Goal: Information Seeking & Learning: Check status

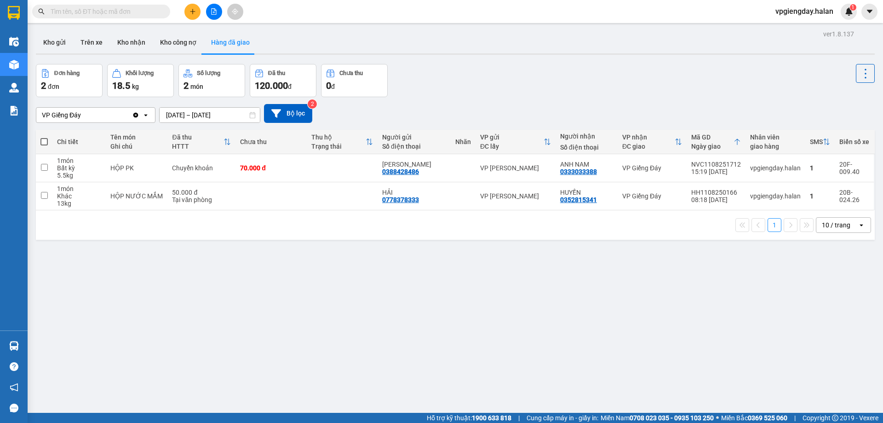
click at [97, 42] on button "Trên xe" at bounding box center [91, 42] width 37 height 22
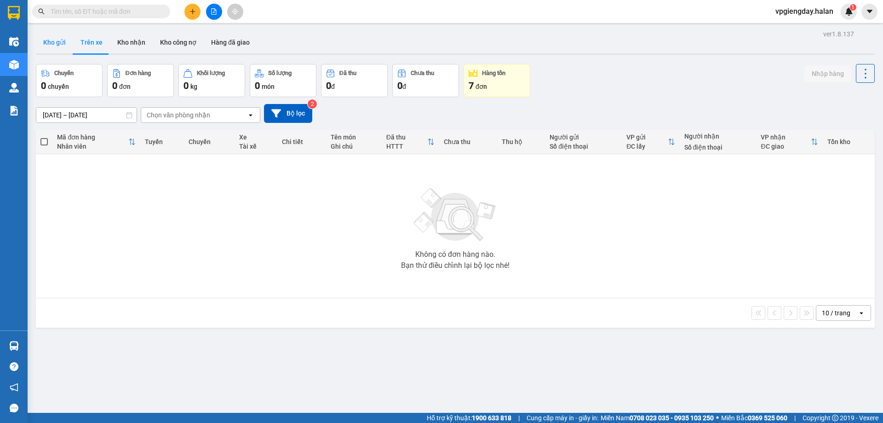
click at [64, 40] on button "Kho gửi" at bounding box center [54, 42] width 37 height 22
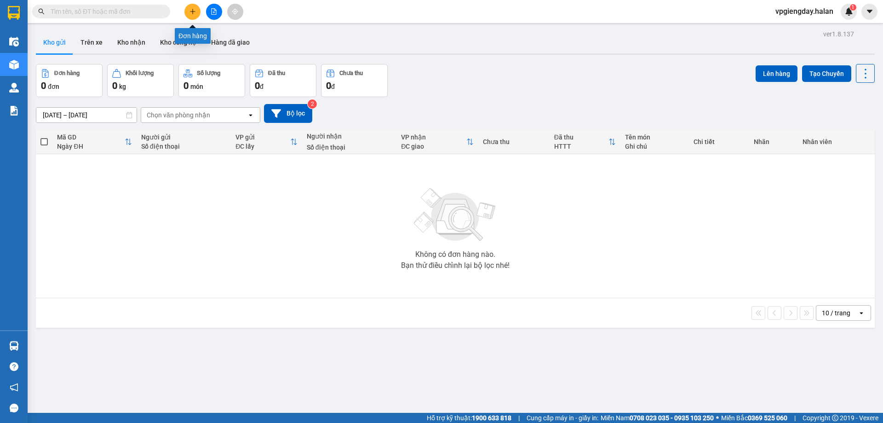
click at [190, 12] on icon "plus" at bounding box center [193, 11] width 6 height 6
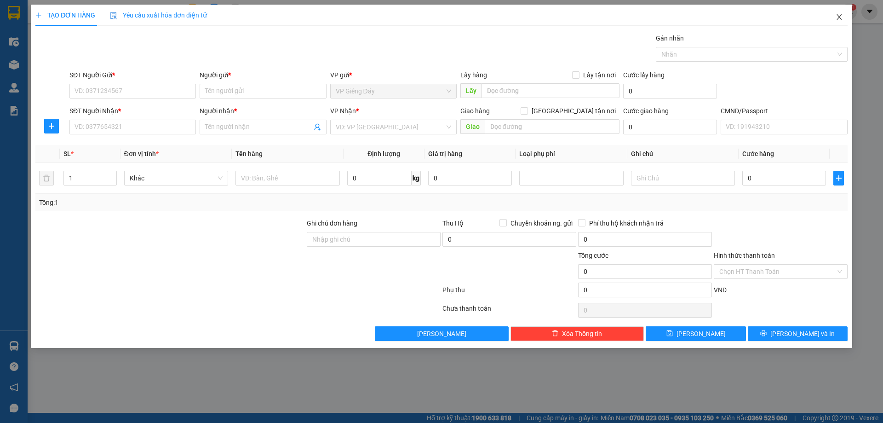
click at [843, 16] on icon "close" at bounding box center [839, 16] width 7 height 7
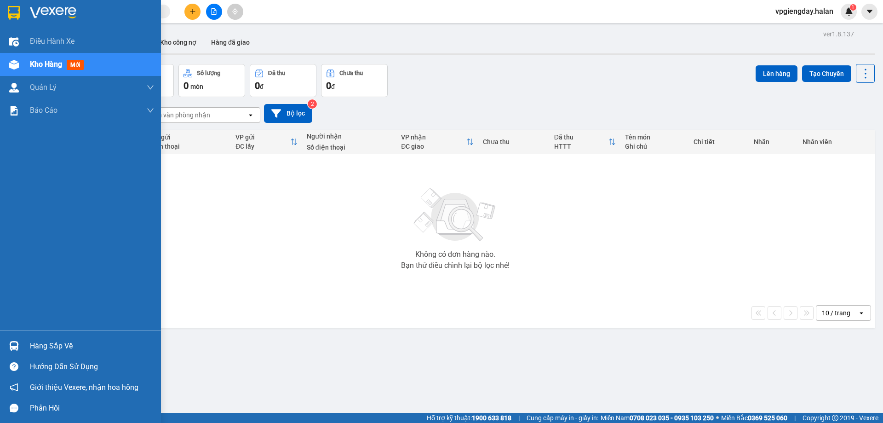
click at [43, 349] on div "Hàng sắp về" at bounding box center [92, 346] width 124 height 14
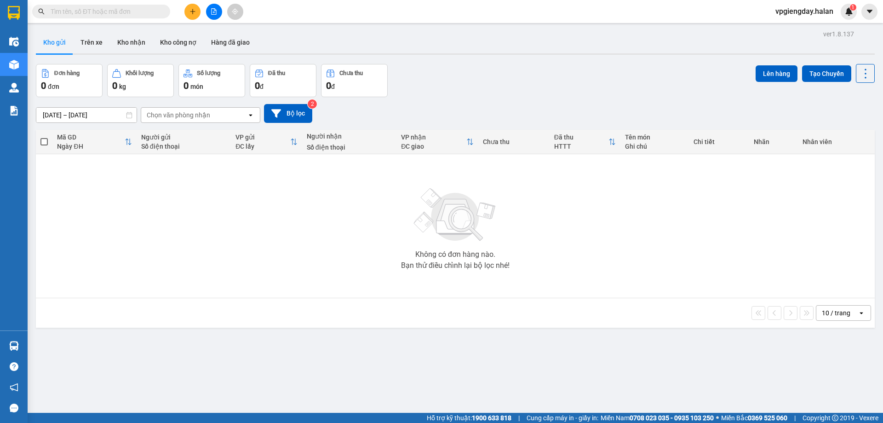
click at [195, 261] on section "Kết quả tìm kiếm ( 0 ) Bộ lọc No Data vpgiengday.halan 1 Điều hành xe Kho hàng …" at bounding box center [441, 211] width 883 height 423
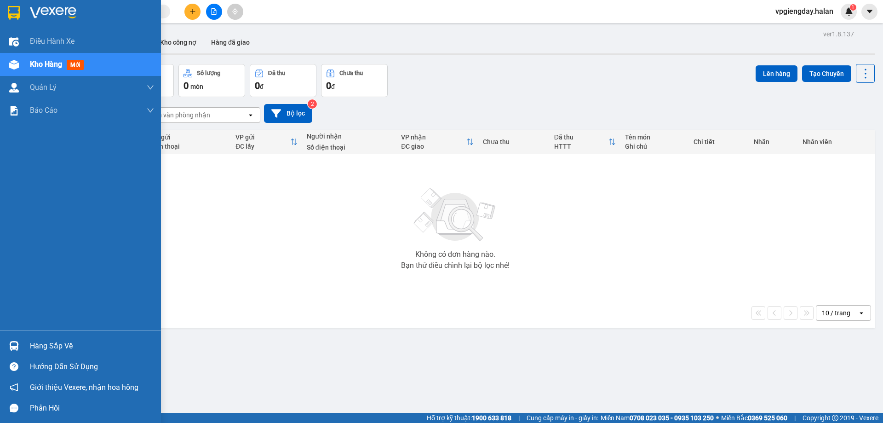
click at [25, 344] on div "Hàng sắp về" at bounding box center [80, 345] width 161 height 21
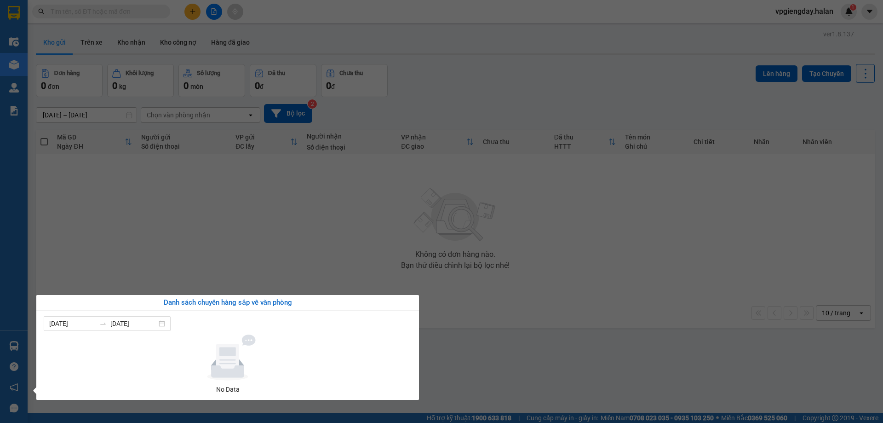
click at [239, 254] on section "Kết quả tìm kiếm ( 0 ) Bộ lọc No Data vpgiengday.halan 1 Điều hành xe Kho hàng …" at bounding box center [441, 211] width 883 height 423
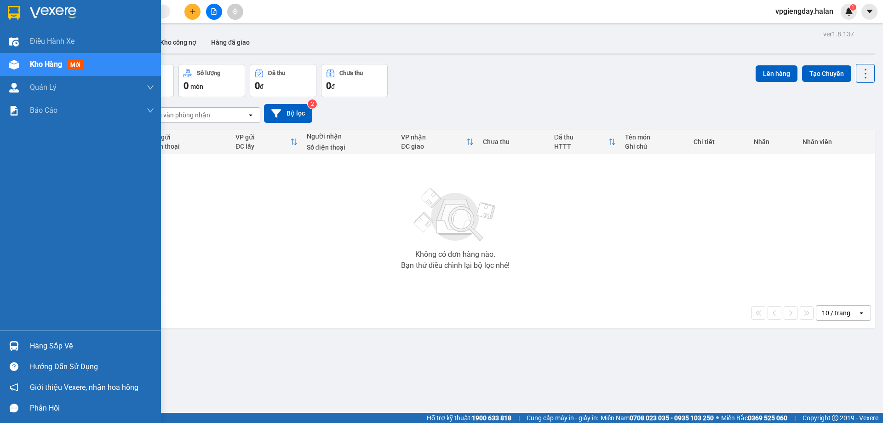
click at [25, 346] on div "Hàng sắp về" at bounding box center [80, 345] width 161 height 21
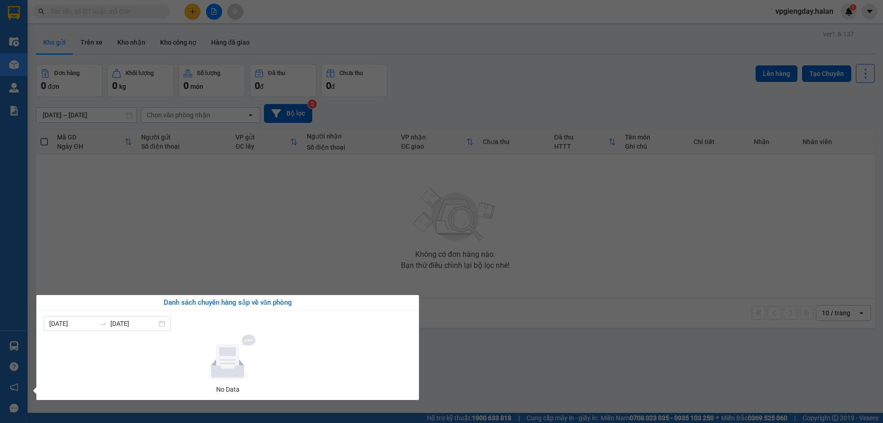
click at [300, 267] on section "Kết quả tìm kiếm ( 0 ) Bộ lọc No Data vpgiengday.halan 1 Điều hành xe Kho hàng …" at bounding box center [441, 211] width 883 height 423
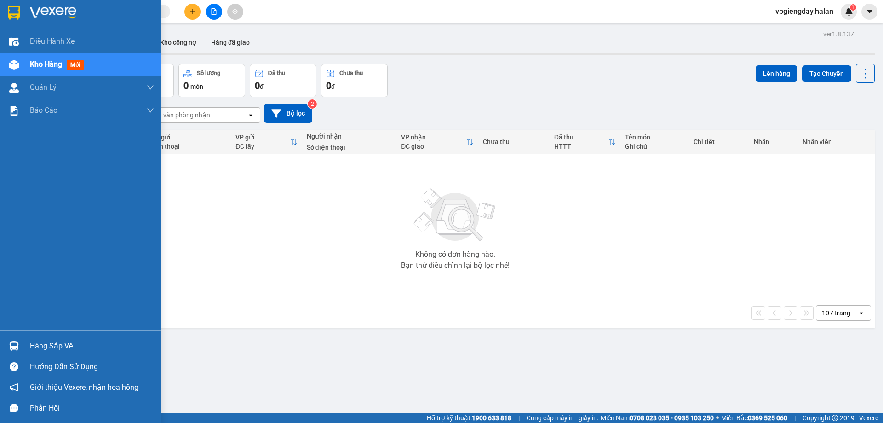
click at [19, 345] on div at bounding box center [14, 346] width 16 height 16
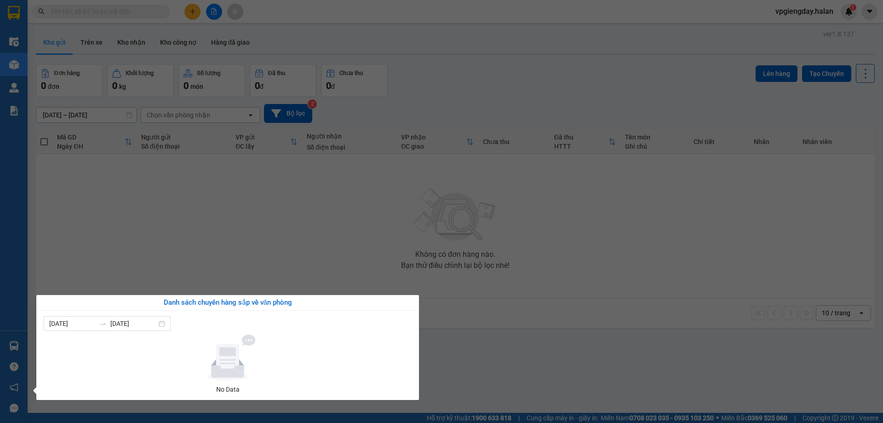
click at [231, 255] on section "Kết quả tìm kiếm ( 0 ) Bộ lọc No Data vpgiengday.halan 1 Điều hành xe Kho hàng …" at bounding box center [441, 211] width 883 height 423
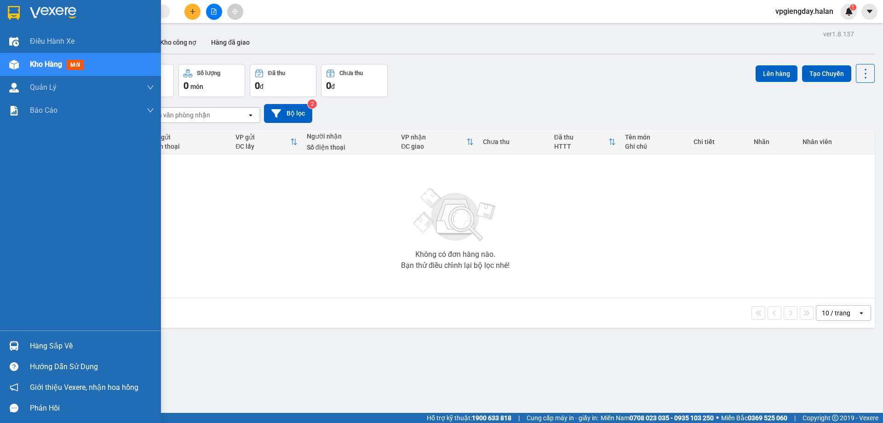
click at [80, 345] on div "Hàng sắp về" at bounding box center [92, 346] width 124 height 14
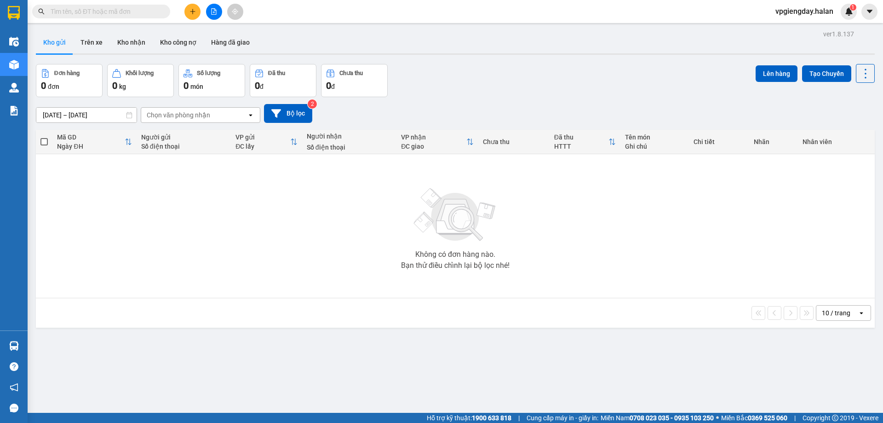
click at [343, 236] on section "Kết quả tìm kiếm ( 0 ) Bộ lọc No Data vpgiengday.halan 1 Điều hành xe Kho hàng …" at bounding box center [441, 211] width 883 height 423
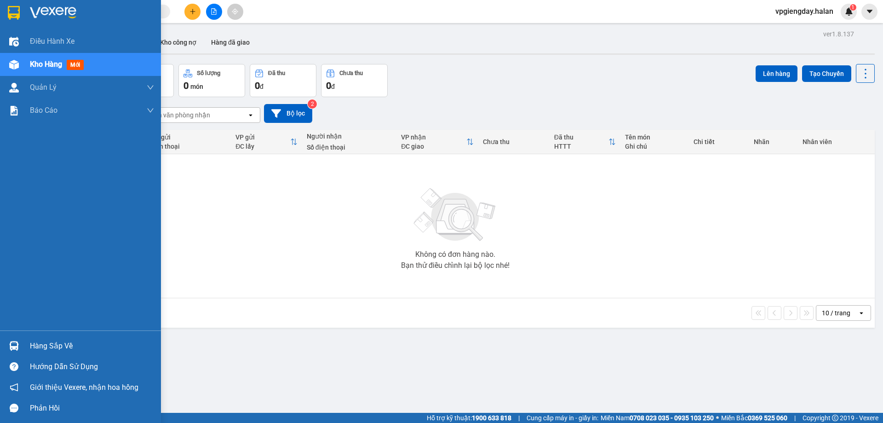
click at [39, 348] on div "Hàng sắp về" at bounding box center [92, 346] width 124 height 14
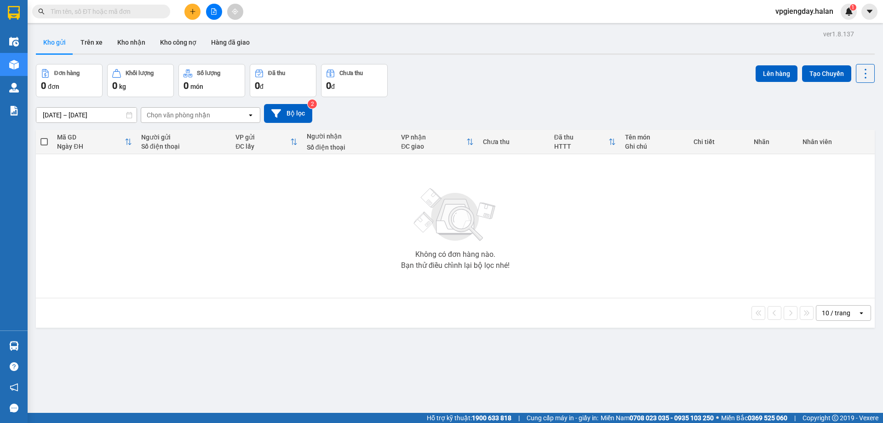
click at [399, 254] on section "Kết quả tìm kiếm ( 0 ) Bộ lọc No Data vpgiengday.halan 1 Điều hành xe Kho hàng …" at bounding box center [441, 211] width 883 height 423
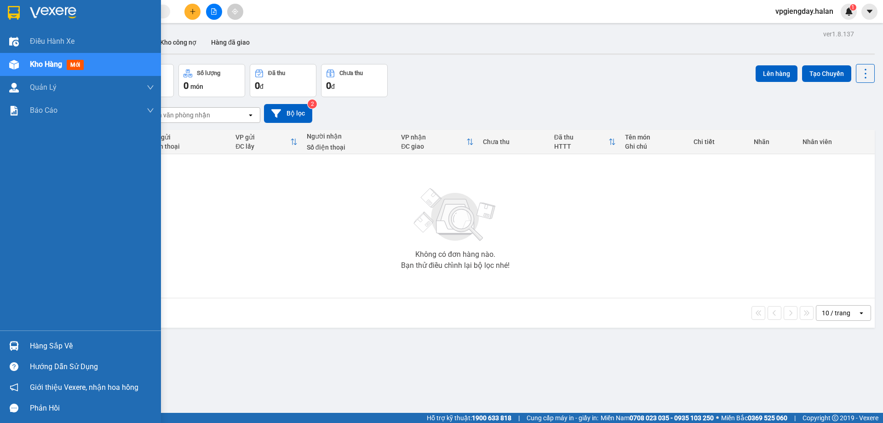
click at [38, 343] on div "Hàng sắp về" at bounding box center [92, 346] width 124 height 14
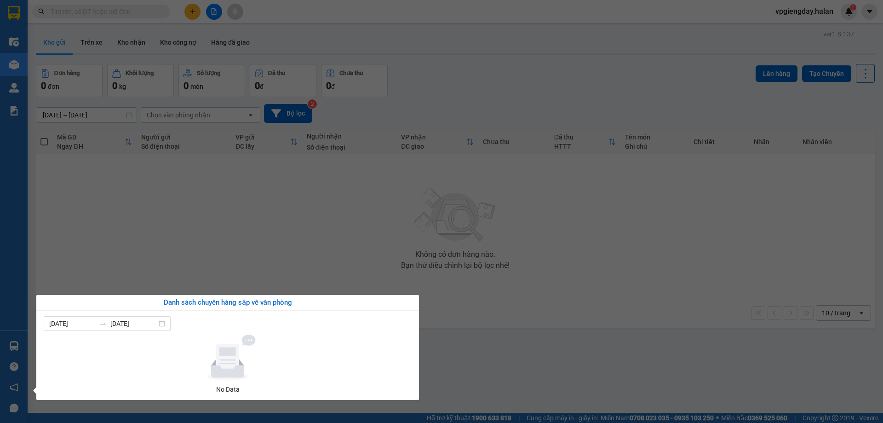
click at [256, 248] on section "Kết quả tìm kiếm ( 0 ) Bộ lọc No Data vpgiengday.halan 1 Điều hành xe Kho hàng …" at bounding box center [441, 211] width 883 height 423
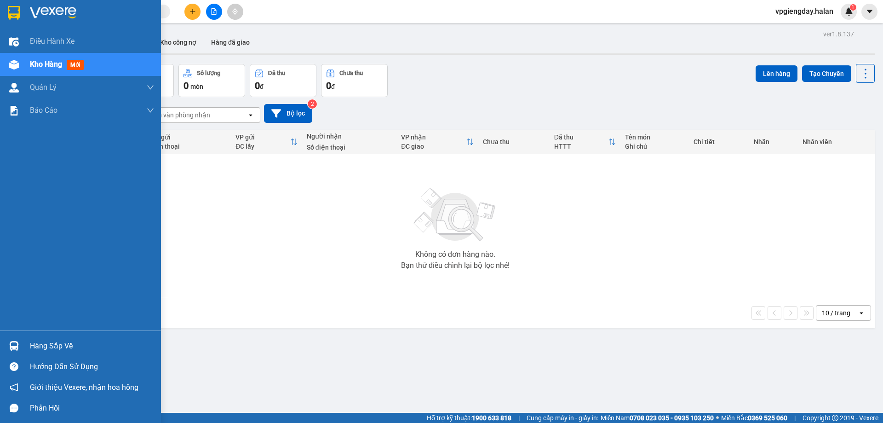
click at [58, 342] on div "Hàng sắp về" at bounding box center [92, 346] width 124 height 14
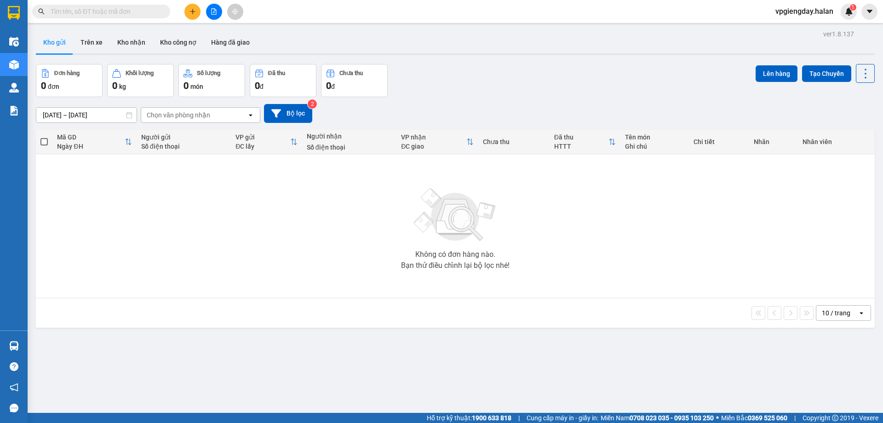
click at [407, 255] on section "Kết quả tìm kiếm ( 0 ) Bộ lọc No Data vpgiengday.halan 1 Điều hành xe Kho hàng …" at bounding box center [441, 211] width 883 height 423
click at [99, 41] on button "Trên xe" at bounding box center [91, 42] width 37 height 22
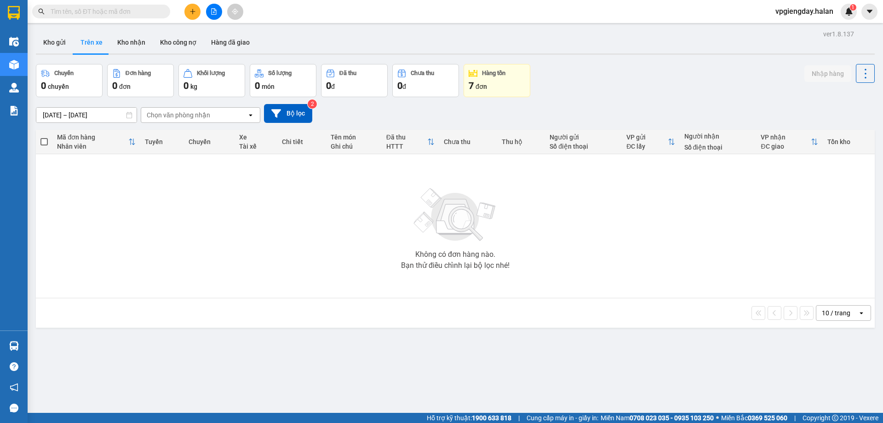
click at [474, 80] on span "7" at bounding box center [471, 85] width 5 height 11
click at [141, 45] on button "Kho nhận" at bounding box center [131, 42] width 43 height 22
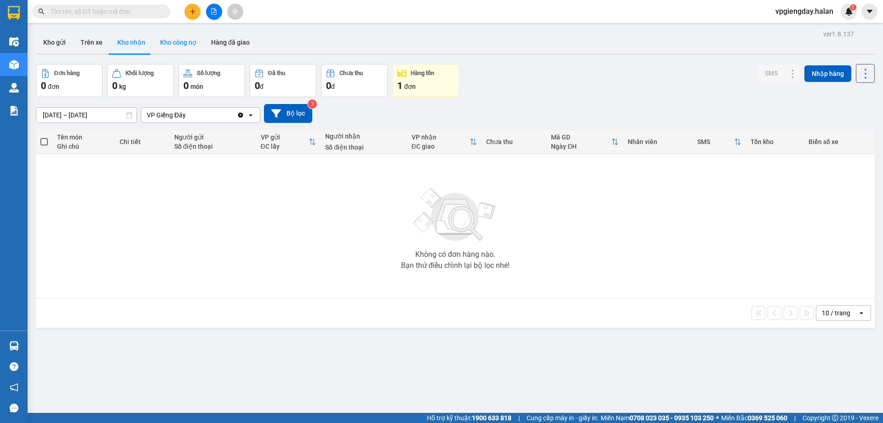
click at [162, 39] on button "Kho công nợ" at bounding box center [178, 42] width 51 height 22
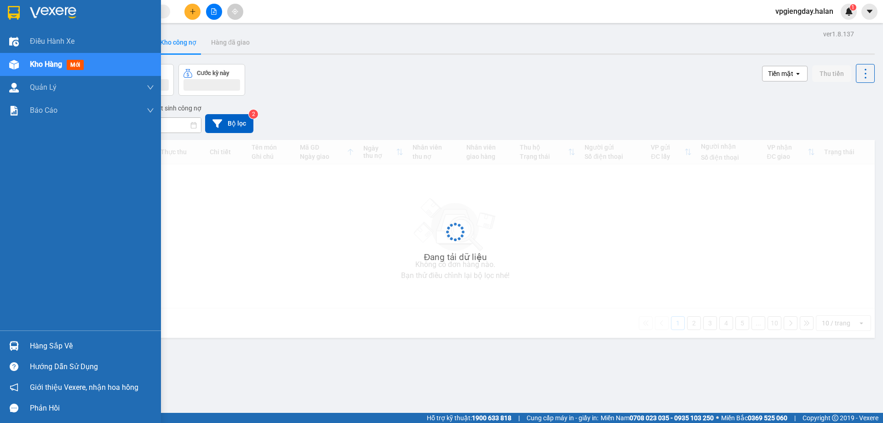
click at [94, 344] on div "Hàng sắp về" at bounding box center [92, 346] width 124 height 14
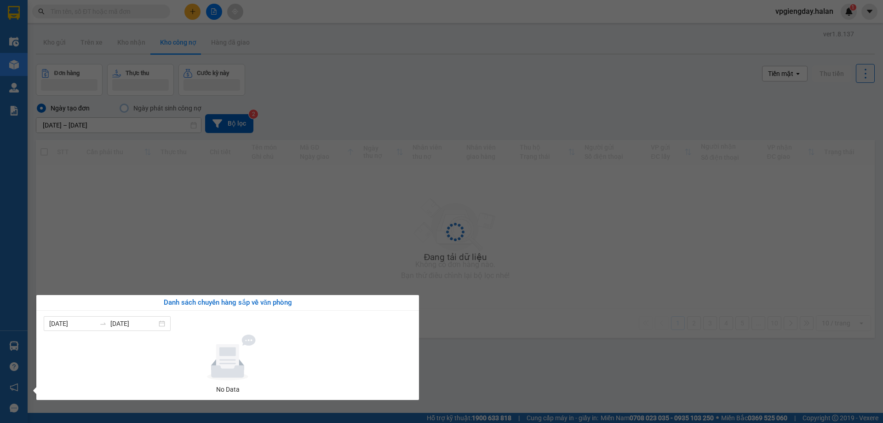
click at [195, 265] on section "Kết quả tìm kiếm ( 0 ) Bộ lọc No Data vpgiengday.halan 1 Điều hành xe Kho hàng …" at bounding box center [441, 211] width 883 height 423
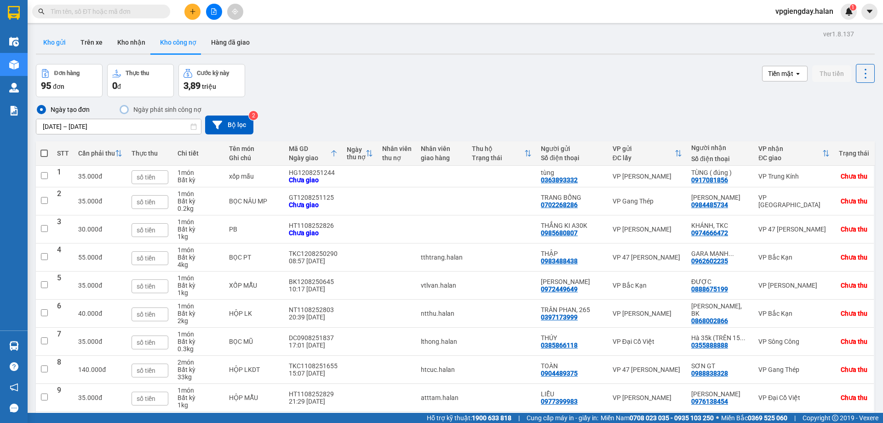
click at [58, 40] on button "Kho gửi" at bounding box center [54, 42] width 37 height 22
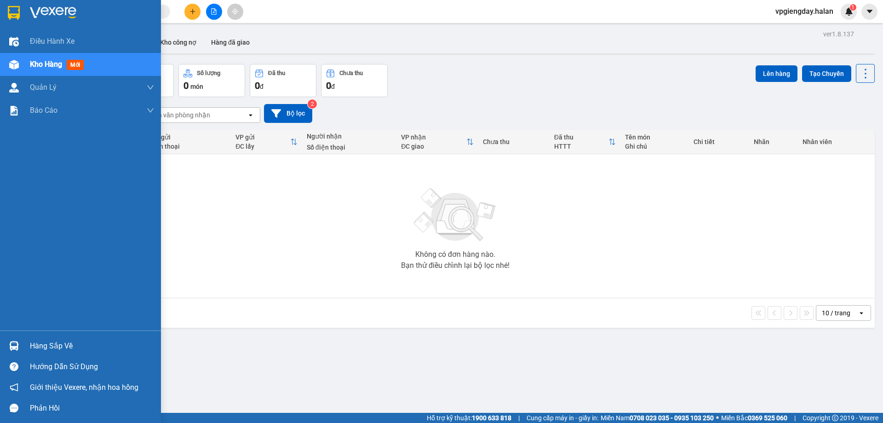
click at [45, 341] on div "Hàng sắp về" at bounding box center [92, 346] width 124 height 14
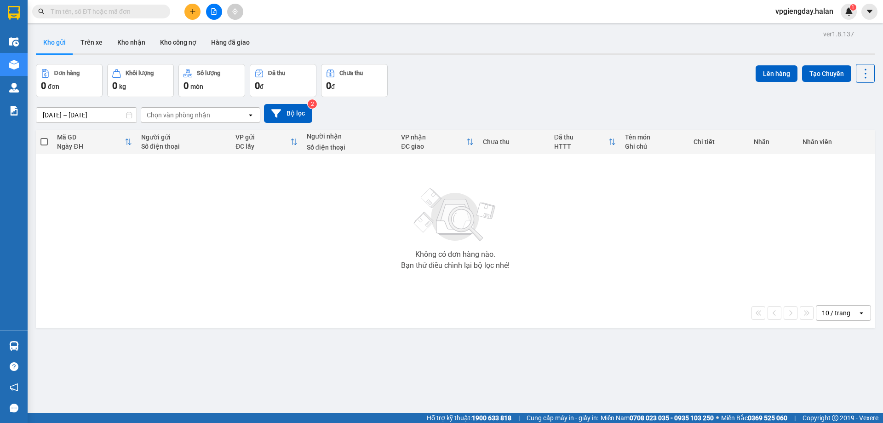
click at [151, 231] on section "Kết quả tìm kiếm ( 0 ) Bộ lọc No Data vpgiengday.halan 1 Điều hành xe Kho hàng …" at bounding box center [441, 211] width 883 height 423
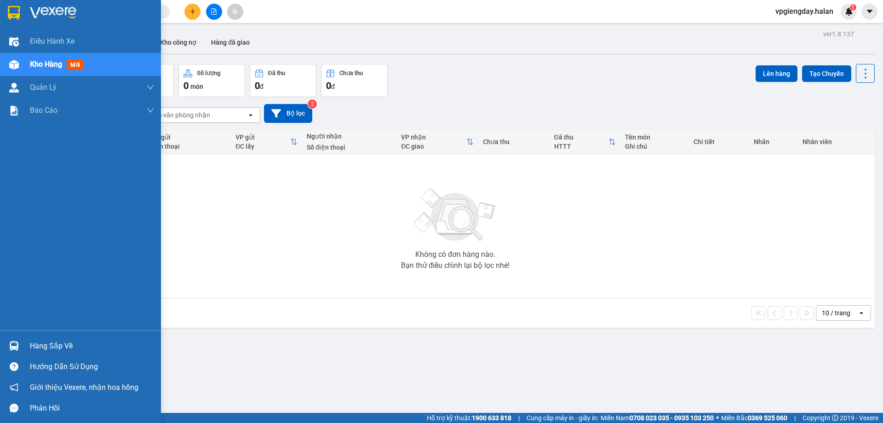
click at [69, 339] on div "Hàng sắp về" at bounding box center [92, 346] width 124 height 14
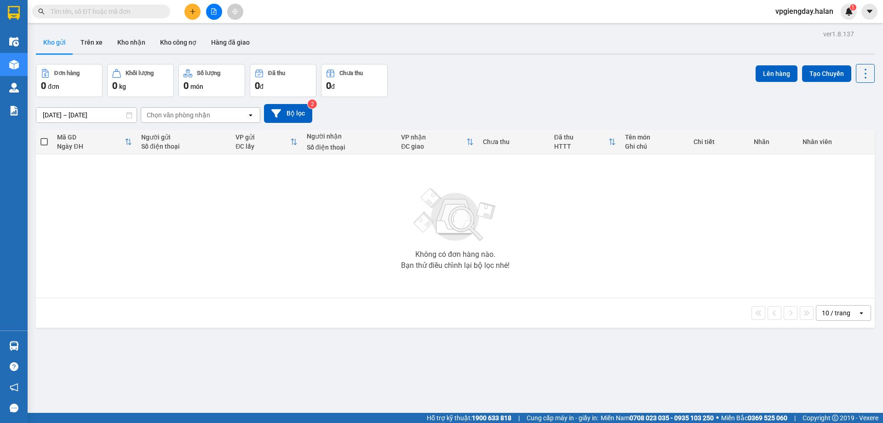
click at [225, 247] on section "Kết quả tìm kiếm ( 0 ) Bộ lọc No Data vpgiengday.halan 1 Điều hành xe Kho hàng …" at bounding box center [441, 211] width 883 height 423
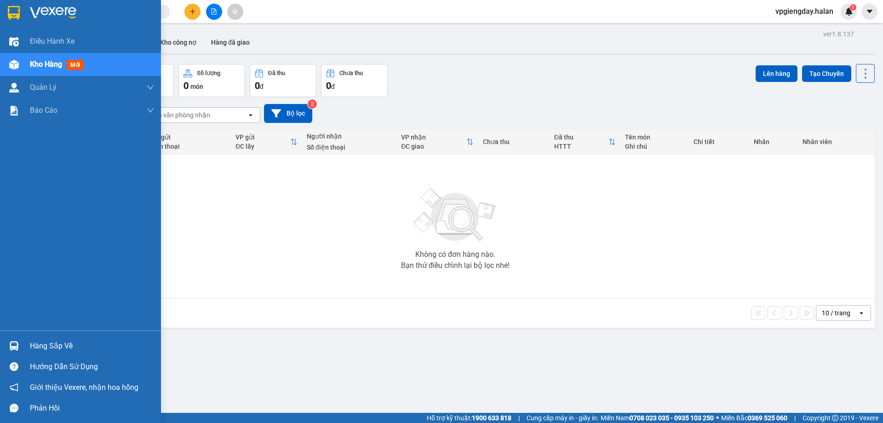
click at [58, 344] on div "Hàng sắp về" at bounding box center [92, 346] width 124 height 14
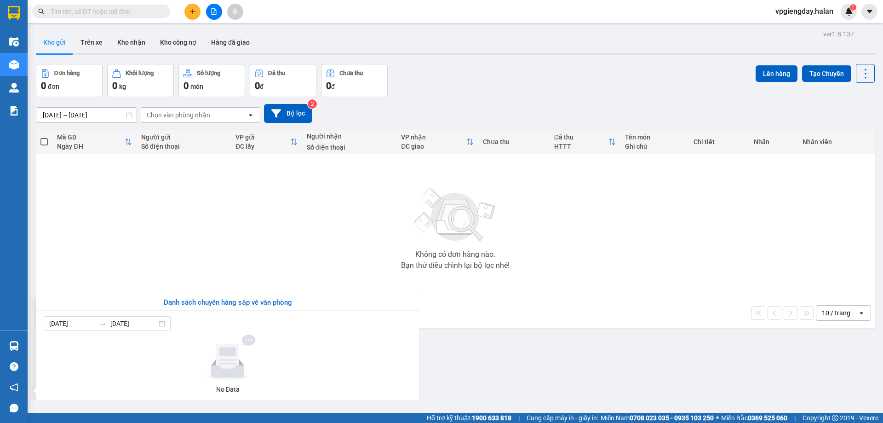
click at [224, 231] on section "Kết quả tìm kiếm ( 0 ) Bộ lọc No Data vpgiengday.halan 1 Điều hành xe Kho hàng …" at bounding box center [441, 211] width 883 height 423
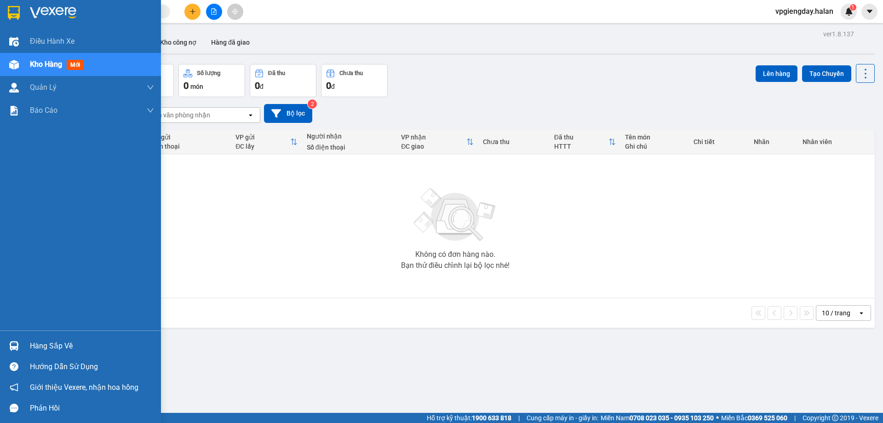
click at [22, 345] on div at bounding box center [14, 346] width 16 height 16
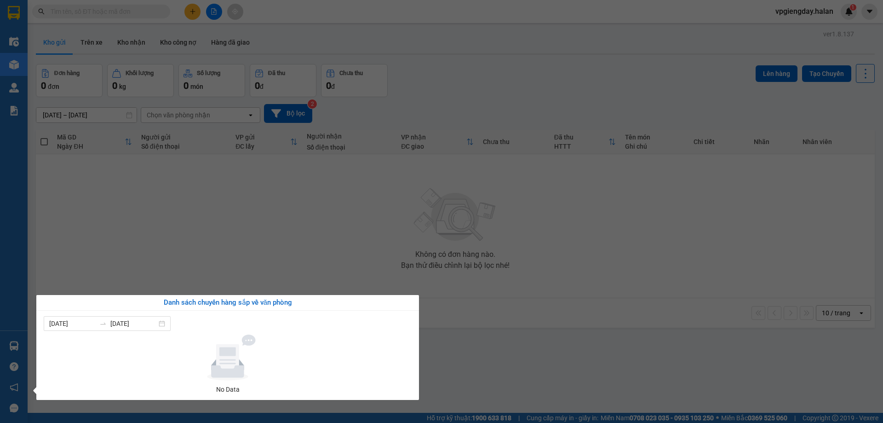
click at [203, 237] on section "Kết quả tìm kiếm ( 0 ) Bộ lọc No Data vpgiengday.halan 1 Điều hành xe Kho hàng …" at bounding box center [441, 211] width 883 height 423
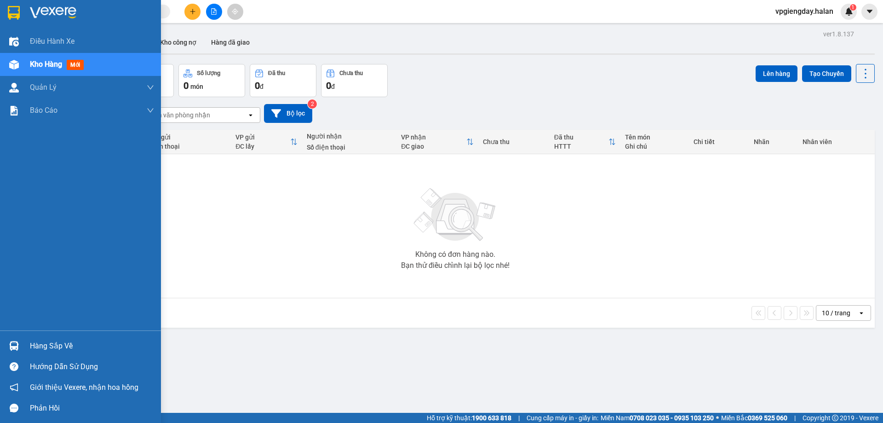
click at [83, 66] on span "mới" at bounding box center [75, 65] width 17 height 10
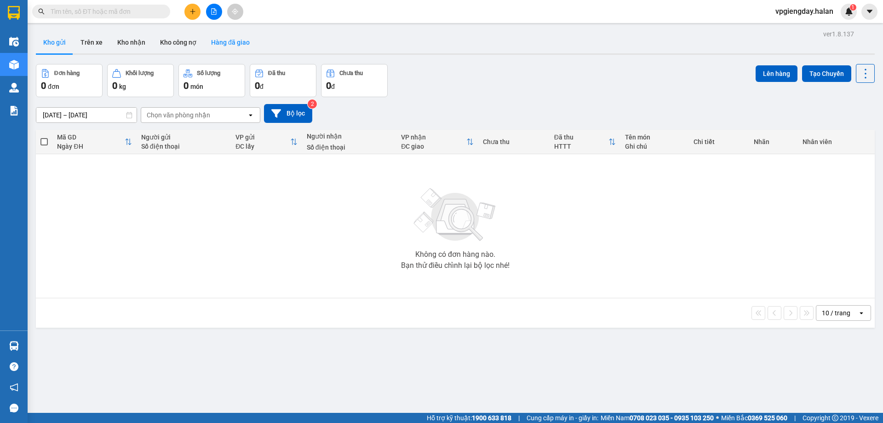
click at [225, 41] on button "Hàng đã giao" at bounding box center [230, 42] width 53 height 22
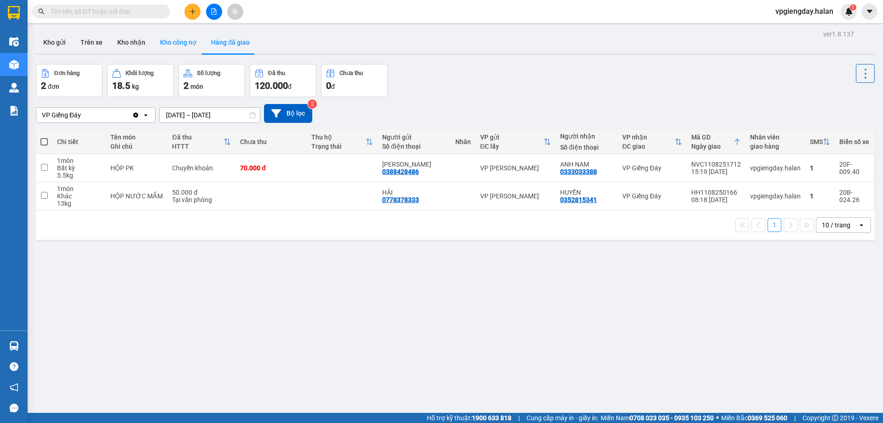
click at [173, 46] on button "Kho công nợ" at bounding box center [178, 42] width 51 height 22
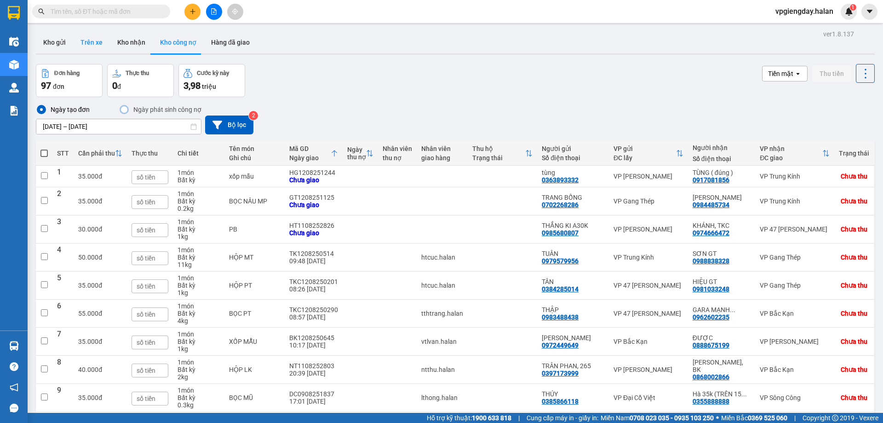
click at [99, 41] on button "Trên xe" at bounding box center [91, 42] width 37 height 22
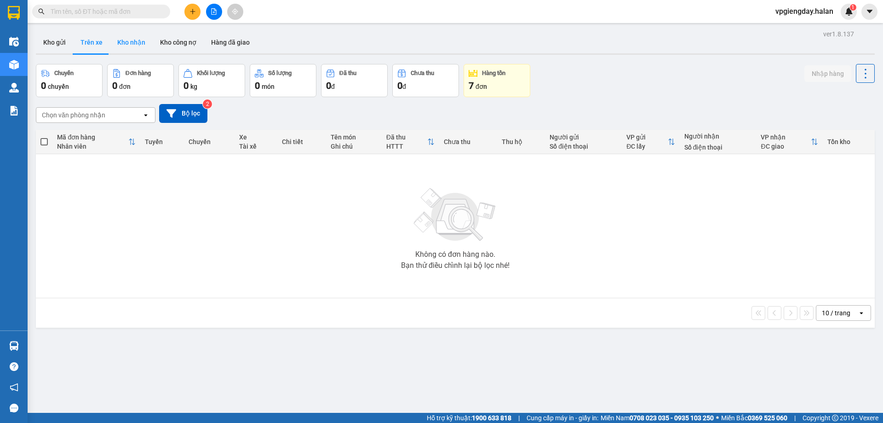
click at [133, 49] on button "Kho nhận" at bounding box center [131, 42] width 43 height 22
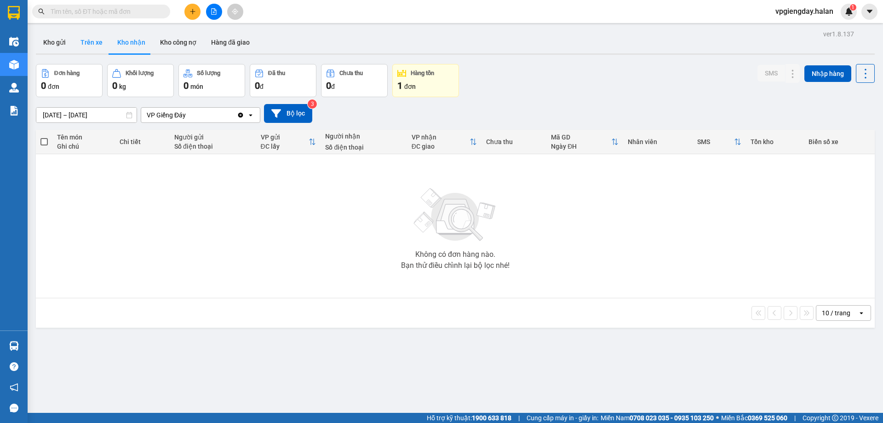
click at [86, 47] on button "Trên xe" at bounding box center [91, 42] width 37 height 22
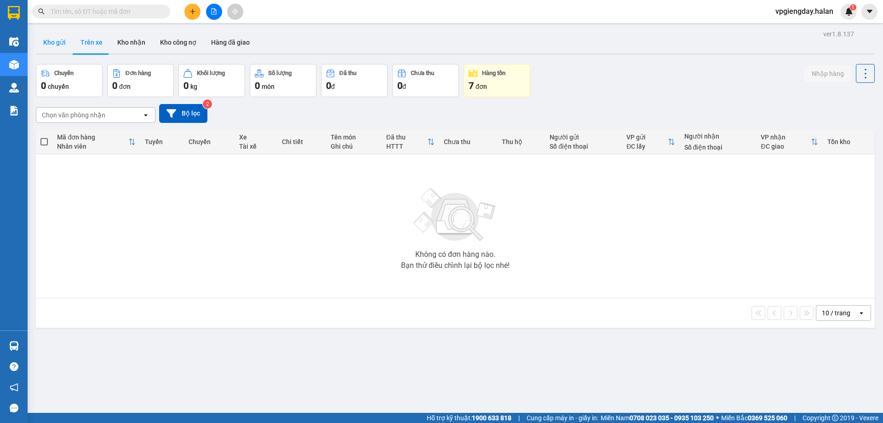
click at [63, 45] on button "Kho gửi" at bounding box center [54, 42] width 37 height 22
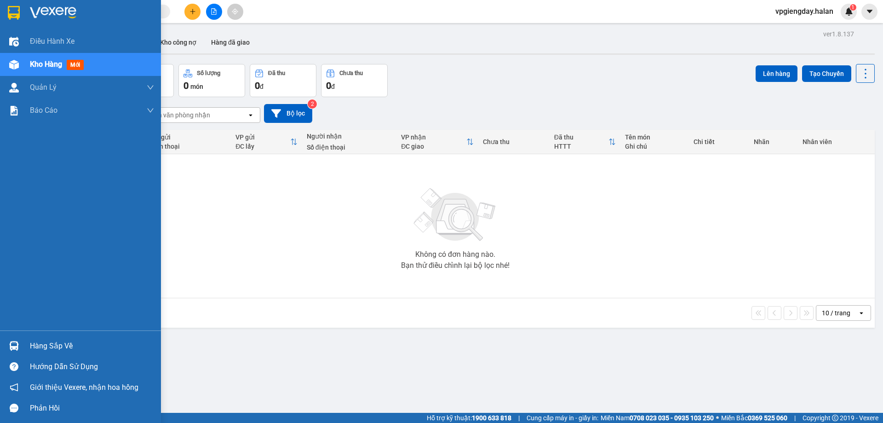
click at [58, 349] on div "Hàng sắp về" at bounding box center [92, 346] width 124 height 14
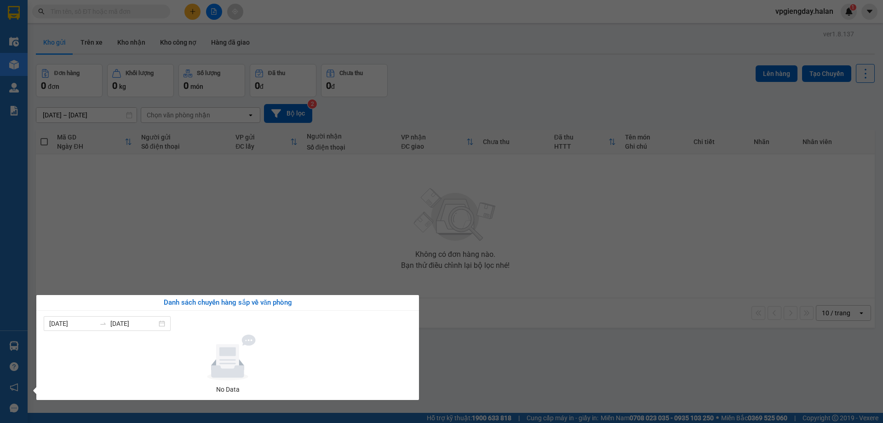
click at [263, 196] on section "Kết quả tìm kiếm ( 0 ) Bộ lọc No Data vpgiengday.halan 1 Điều hành xe Kho hàng …" at bounding box center [441, 211] width 883 height 423
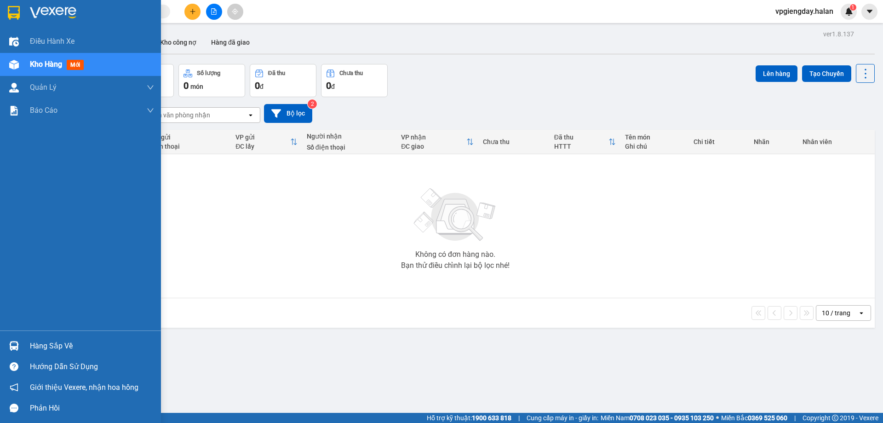
click at [25, 344] on div "Hàng sắp về" at bounding box center [80, 345] width 161 height 21
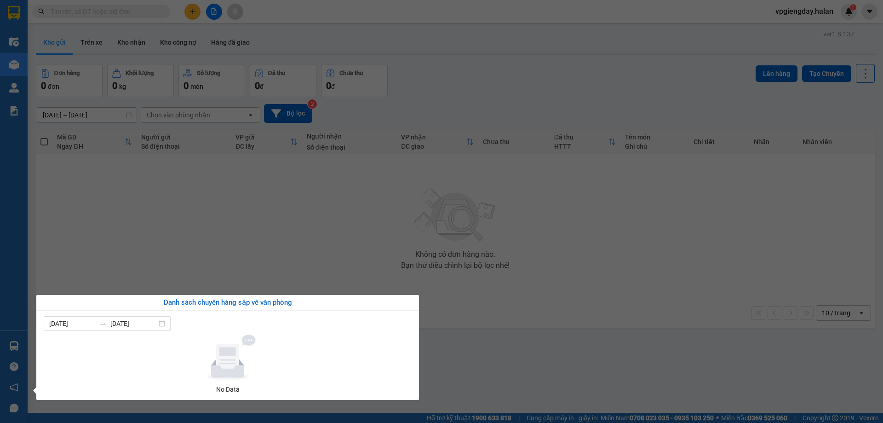
click at [220, 263] on section "Kết quả tìm kiếm ( 0 ) Bộ lọc No Data vpgiengday.halan 1 Điều hành xe Kho hàng …" at bounding box center [441, 211] width 883 height 423
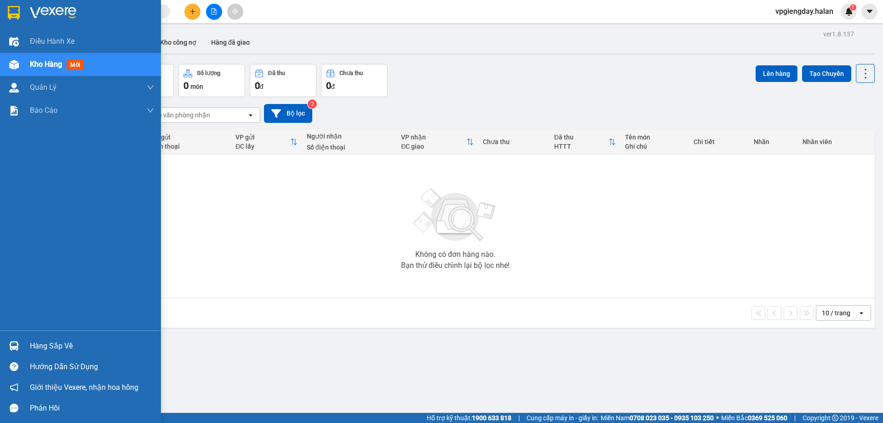
click at [37, 350] on div "Hàng sắp về" at bounding box center [92, 346] width 124 height 14
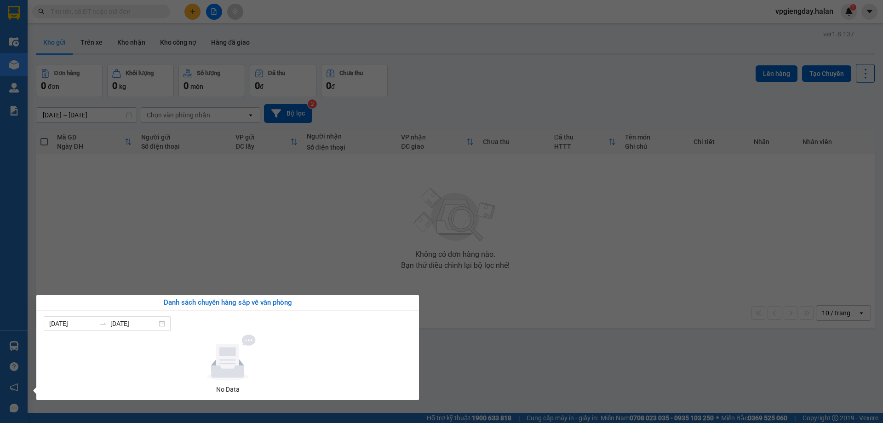
click at [167, 244] on section "Kết quả tìm kiếm ( 0 ) Bộ lọc No Data vpgiengday.halan 1 Điều hành xe Kho hàng …" at bounding box center [441, 211] width 883 height 423
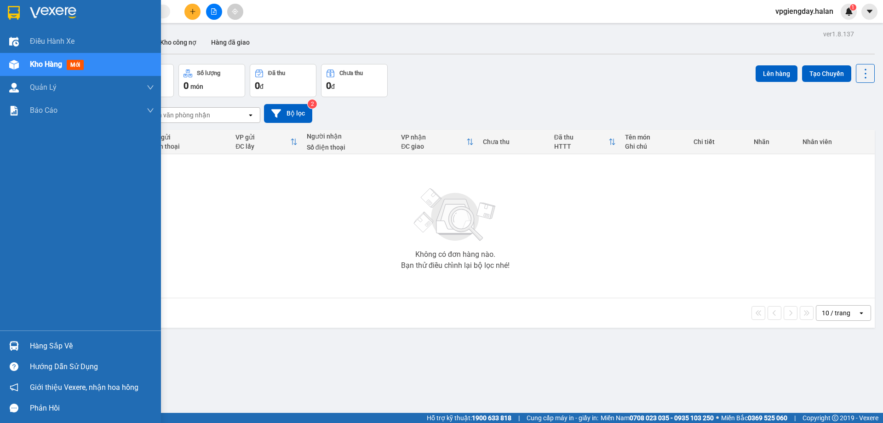
click at [50, 59] on div "Kho hàng mới" at bounding box center [59, 64] width 58 height 12
click at [81, 342] on div "Hàng sắp về" at bounding box center [92, 346] width 124 height 14
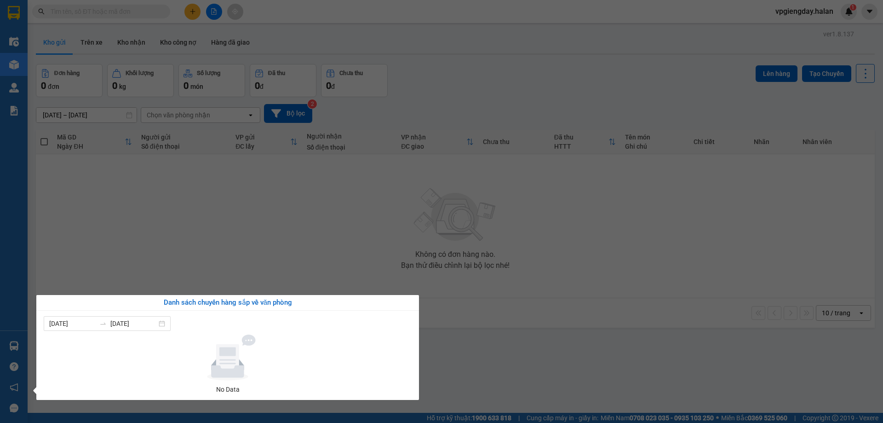
click at [236, 199] on section "Kết quả tìm kiếm ( 0 ) Bộ lọc No Data vpgiengday.halan 1 Điều hành xe Kho hàng …" at bounding box center [441, 211] width 883 height 423
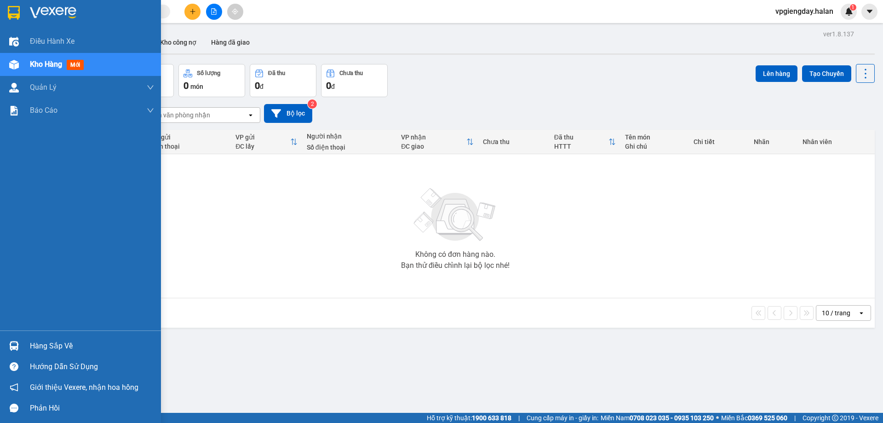
click at [44, 347] on div "Hàng sắp về" at bounding box center [92, 346] width 124 height 14
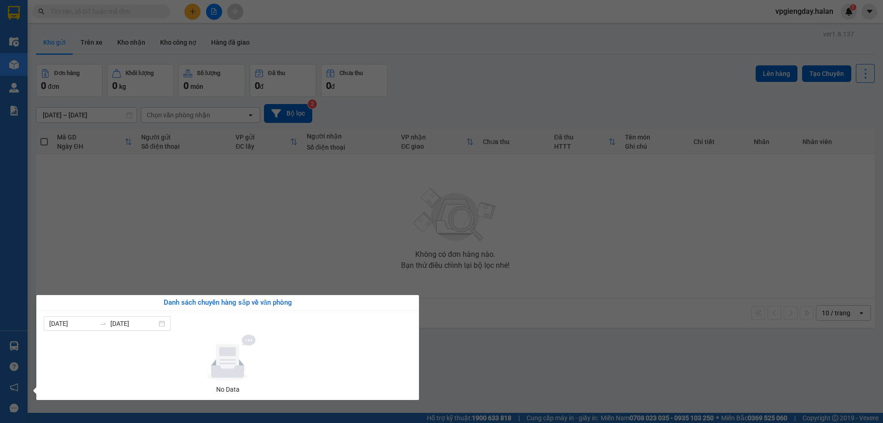
click at [164, 251] on section "Kết quả tìm kiếm ( 0 ) Bộ lọc No Data vpgiengday.halan 1 Điều hành xe Kho hàng …" at bounding box center [441, 211] width 883 height 423
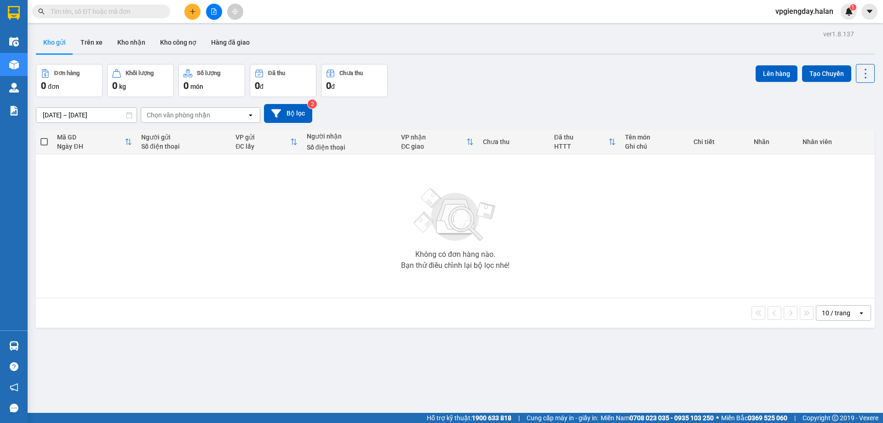
click at [464, 266] on div "Bạn thử điều chỉnh lại bộ lọc nhé!" at bounding box center [455, 265] width 109 height 7
click at [447, 292] on div "Không có đơn hàng nào. Bạn thử điều chỉnh lại bộ lọc nhé!" at bounding box center [455, 226] width 830 height 138
click at [327, 234] on div "Không có đơn hàng nào. Bạn thử điều chỉnh lại bộ lọc nhé!" at bounding box center [455, 226] width 830 height 138
click at [575, 236] on div "Không có đơn hàng nào. Bạn thử điều chỉnh lại bộ lọc nhé!" at bounding box center [455, 226] width 830 height 138
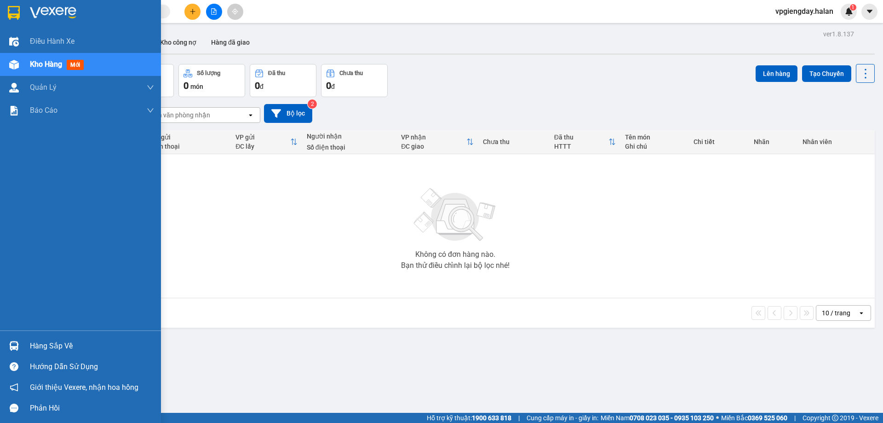
click at [92, 64] on div "Kho hàng mới" at bounding box center [92, 64] width 124 height 23
click at [26, 345] on div "Hàng sắp về" at bounding box center [80, 345] width 161 height 21
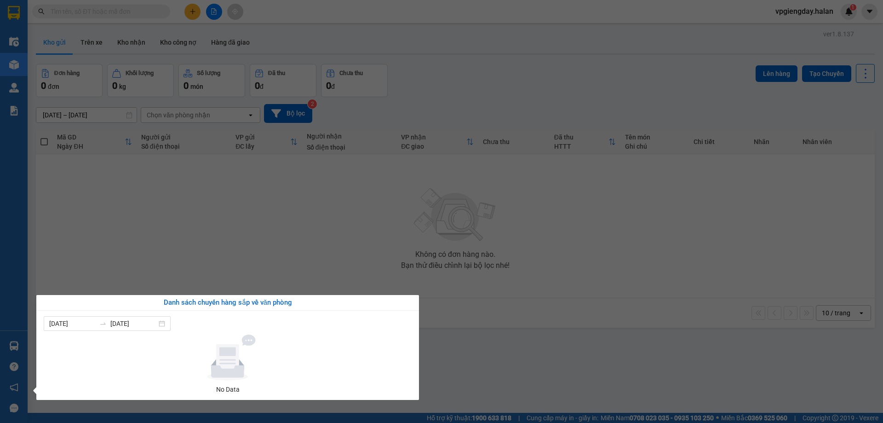
click at [190, 224] on section "Kết quả tìm kiếm ( 0 ) Bộ lọc No Data vpgiengday.halan 1 Điều hành xe Kho hàng …" at bounding box center [441, 211] width 883 height 423
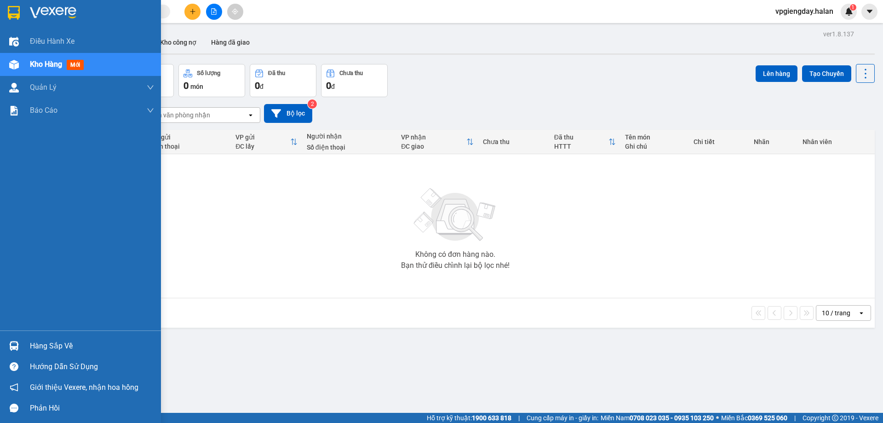
click at [43, 342] on div "Hàng sắp về" at bounding box center [92, 346] width 124 height 14
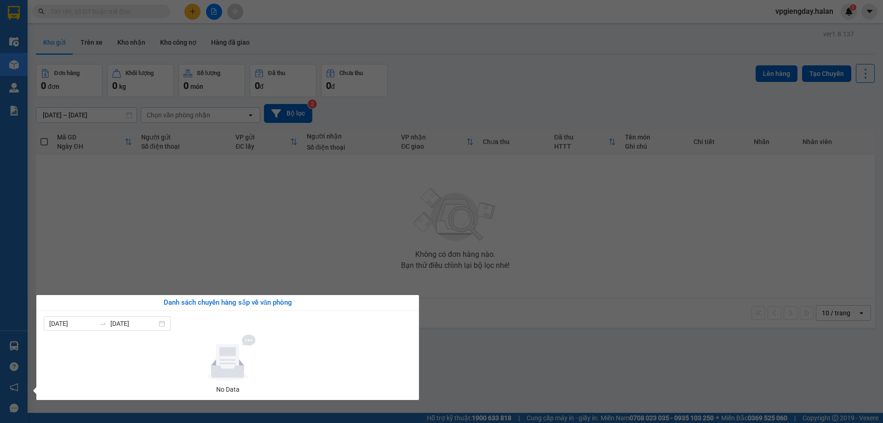
click at [217, 230] on section "Kết quả tìm kiếm ( 0 ) Bộ lọc No Data vpgiengday.halan 1 Điều hành xe Kho hàng …" at bounding box center [441, 211] width 883 height 423
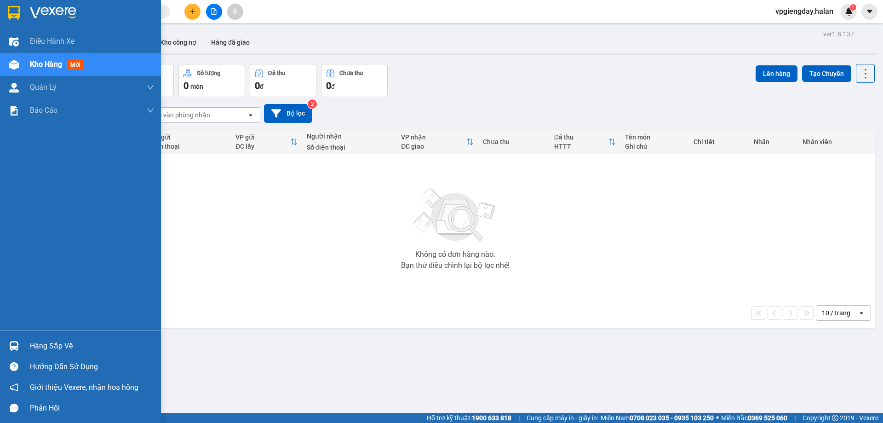
click at [84, 342] on div "Hàng sắp về" at bounding box center [92, 346] width 124 height 14
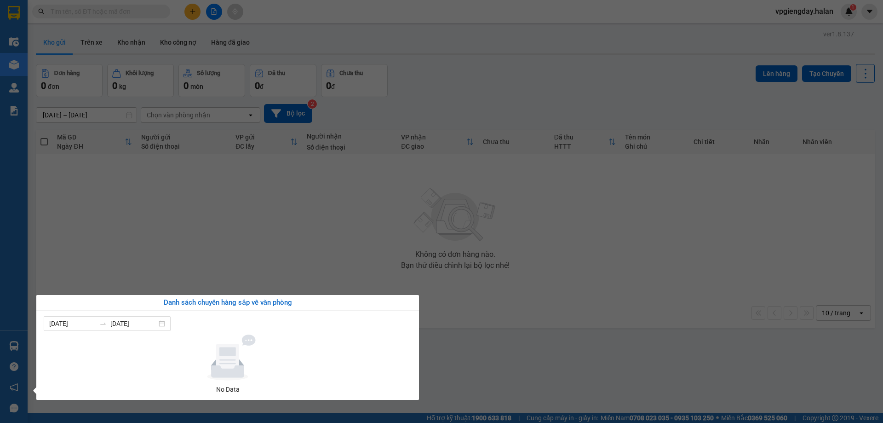
click at [235, 215] on section "Kết quả tìm kiếm ( 0 ) Bộ lọc No Data vpgiengday.halan 1 Điều hành xe Kho hàng …" at bounding box center [441, 211] width 883 height 423
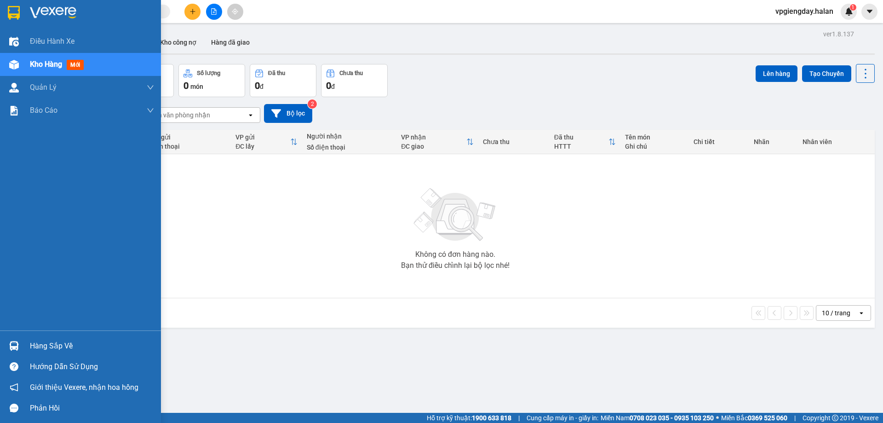
click at [52, 340] on div "Hàng sắp về" at bounding box center [92, 346] width 124 height 14
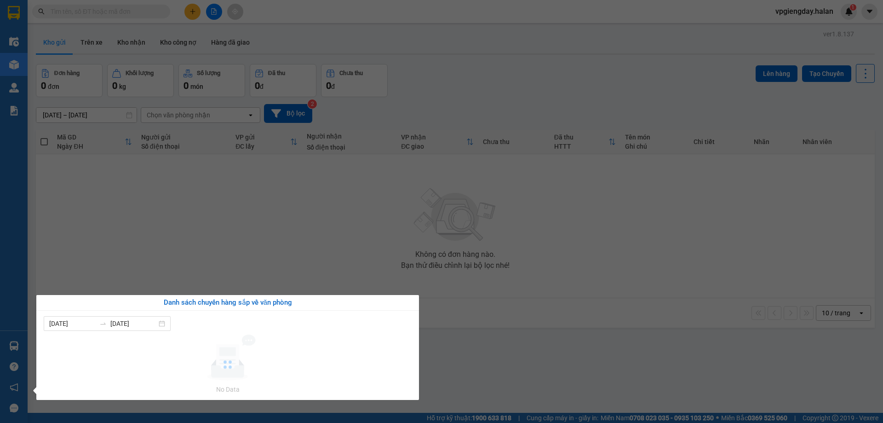
click at [175, 264] on section "Kết quả tìm kiếm ( 0 ) Bộ lọc No Data vpgiengday.halan 1 Điều hành xe Kho hàng …" at bounding box center [441, 211] width 883 height 423
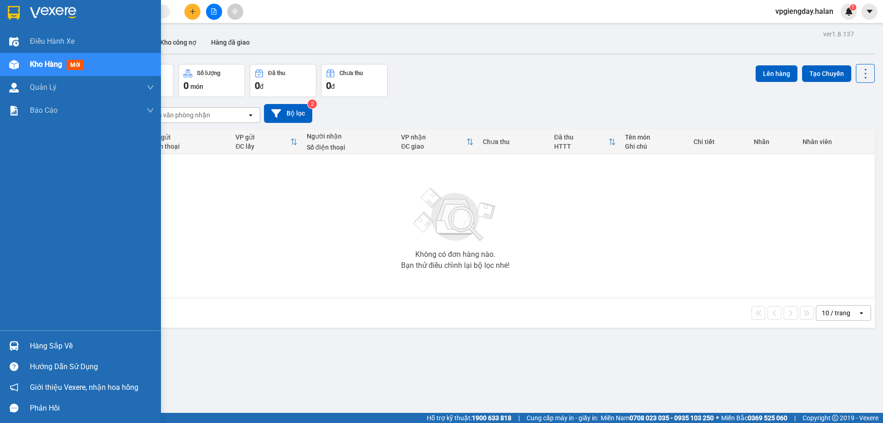
click at [58, 345] on div "Hàng sắp về" at bounding box center [92, 346] width 124 height 14
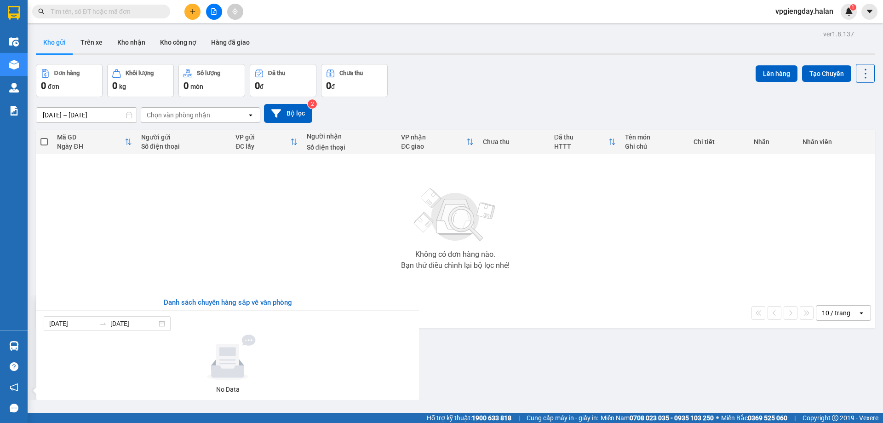
click at [194, 250] on section "Kết quả tìm kiếm ( 0 ) Bộ lọc No Data vpgiengday.halan 1 Điều hành xe Kho hàng …" at bounding box center [441, 211] width 883 height 423
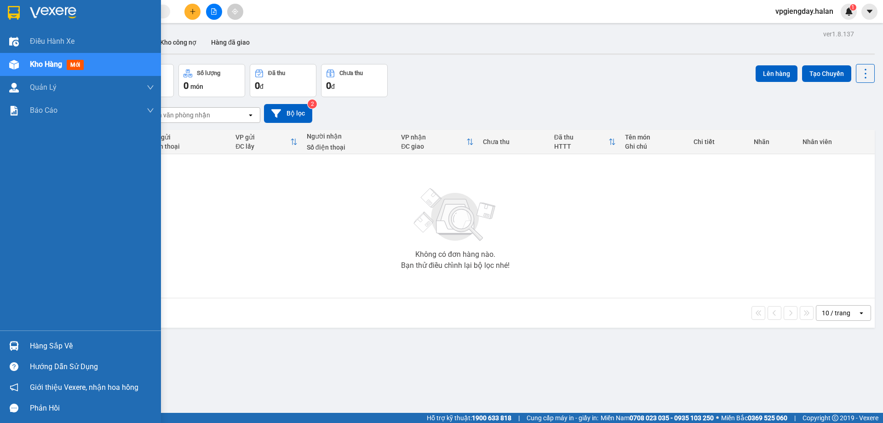
click at [31, 347] on div "Hàng sắp về" at bounding box center [92, 346] width 124 height 14
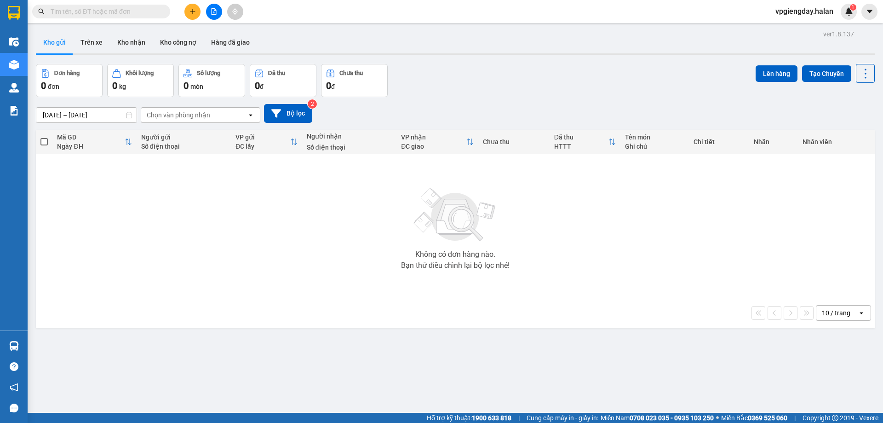
click at [147, 238] on section "Kết quả tìm kiếm ( 0 ) Bộ lọc No Data vpgiengday.halan 1 Điều hành xe Kho hàng …" at bounding box center [441, 211] width 883 height 423
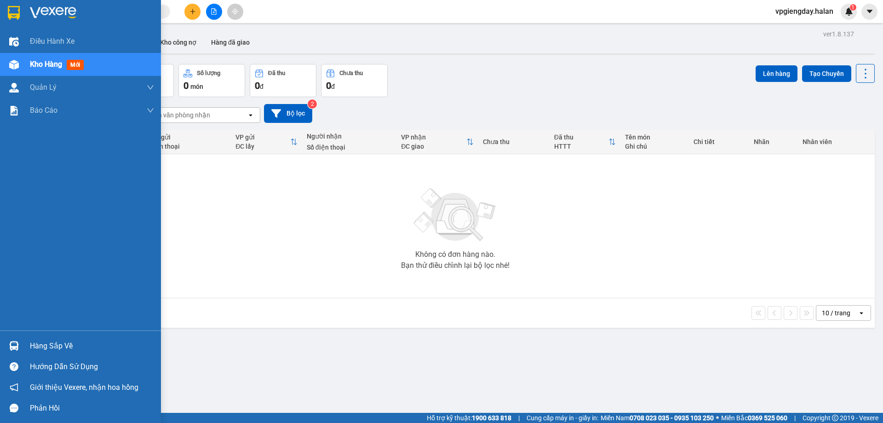
click at [20, 346] on div at bounding box center [14, 346] width 16 height 16
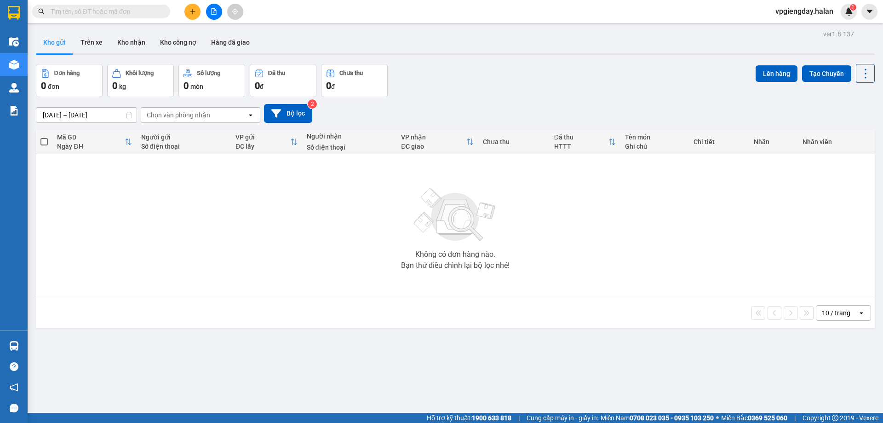
click at [236, 229] on section "Kết quả tìm kiếm ( 0 ) Bộ lọc No Data vpgiengday.halan 1 Điều hành xe Kho hàng …" at bounding box center [441, 211] width 883 height 423
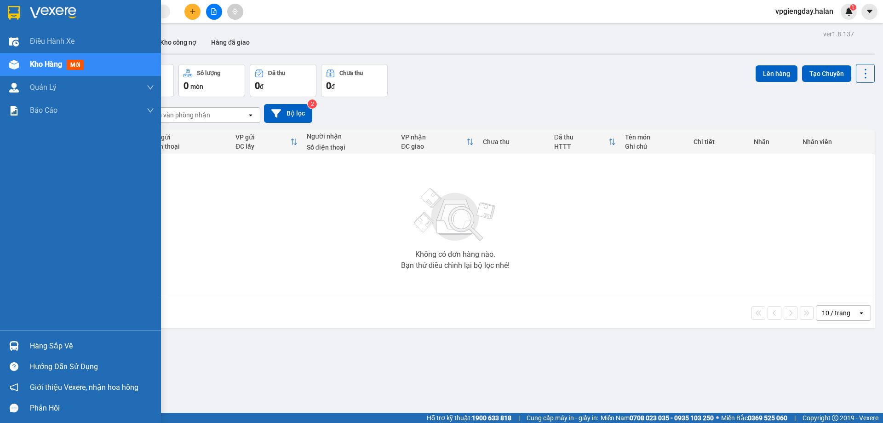
click at [79, 341] on div "Hàng sắp về" at bounding box center [92, 346] width 124 height 14
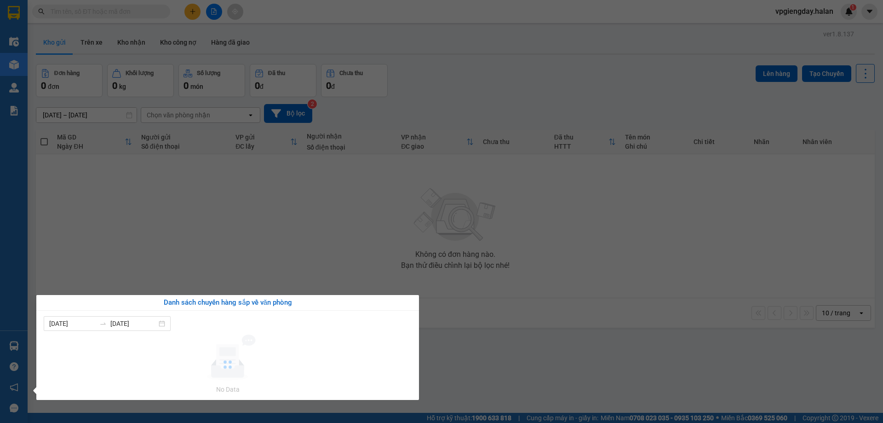
click at [260, 240] on section "Kết quả tìm kiếm ( 0 ) Bộ lọc No Data vpgiengday.halan 1 Điều hành xe Kho hàng …" at bounding box center [441, 211] width 883 height 423
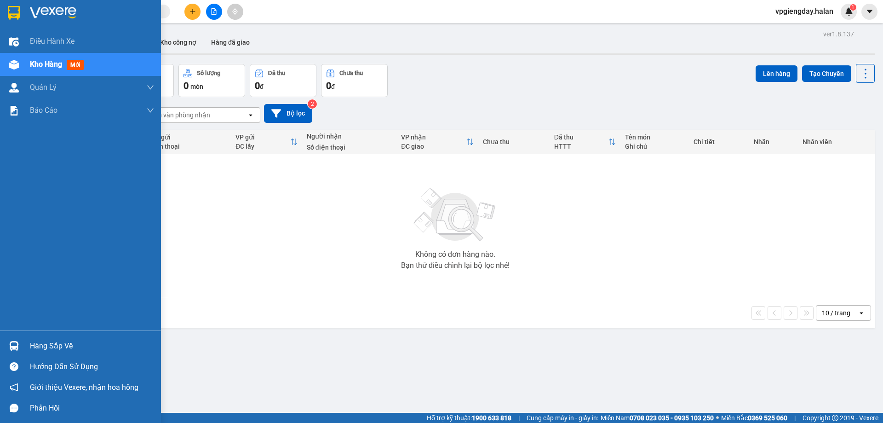
click at [49, 345] on div "Hàng sắp về" at bounding box center [92, 346] width 124 height 14
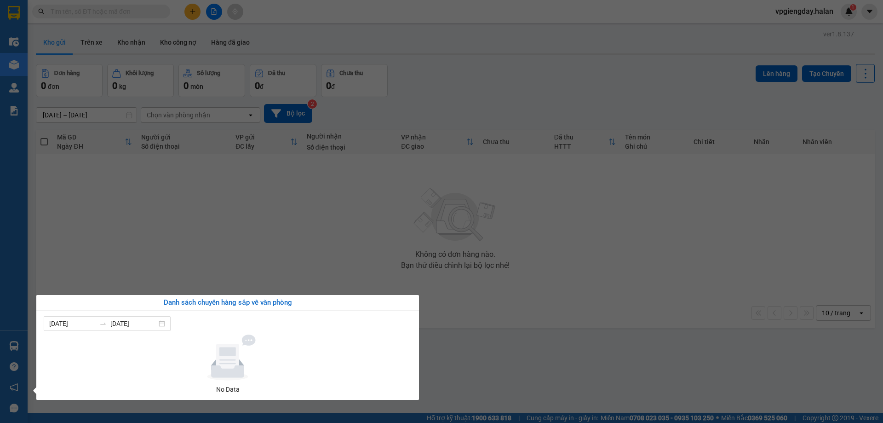
click at [207, 217] on section "Kết quả tìm kiếm ( 0 ) Bộ lọc No Data vpgiengday.halan 1 Điều hành xe Kho hàng …" at bounding box center [441, 211] width 883 height 423
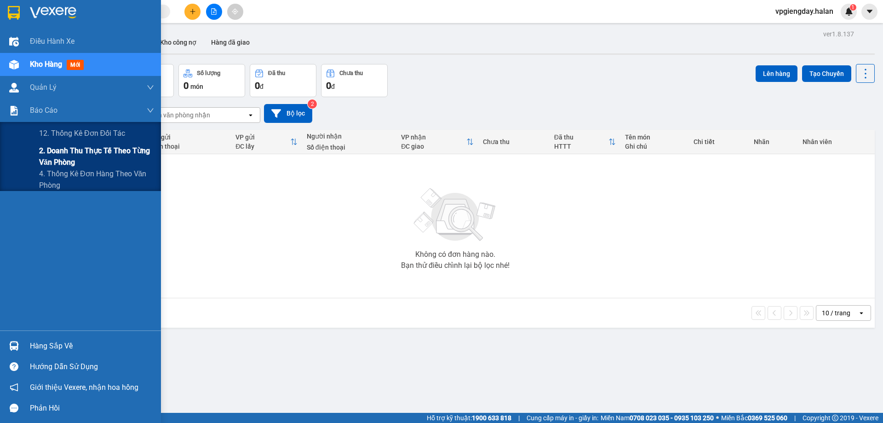
click at [38, 156] on div "2. Doanh thu thực tế theo từng văn phòng" at bounding box center [80, 156] width 161 height 23
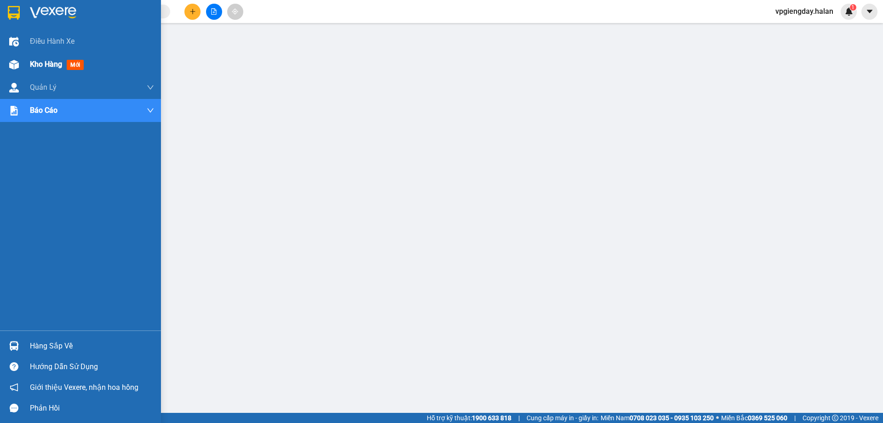
click at [124, 57] on div "Kho hàng mới" at bounding box center [92, 64] width 124 height 23
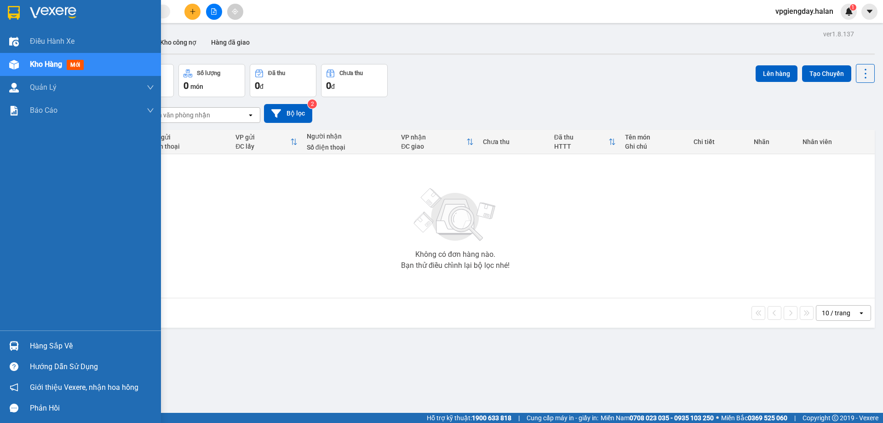
click at [98, 56] on div "Kho hàng mới" at bounding box center [92, 64] width 124 height 23
click at [66, 349] on div "Hàng sắp về" at bounding box center [92, 346] width 124 height 14
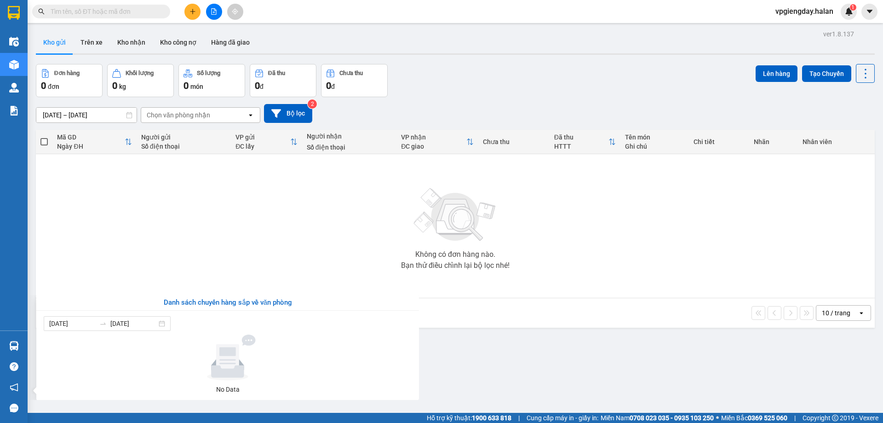
click at [184, 187] on section "Kết quả tìm kiếm ( 0 ) Bộ lọc No Data vpgiengday.halan 1 Điều hành xe Kho hàng …" at bounding box center [441, 211] width 883 height 423
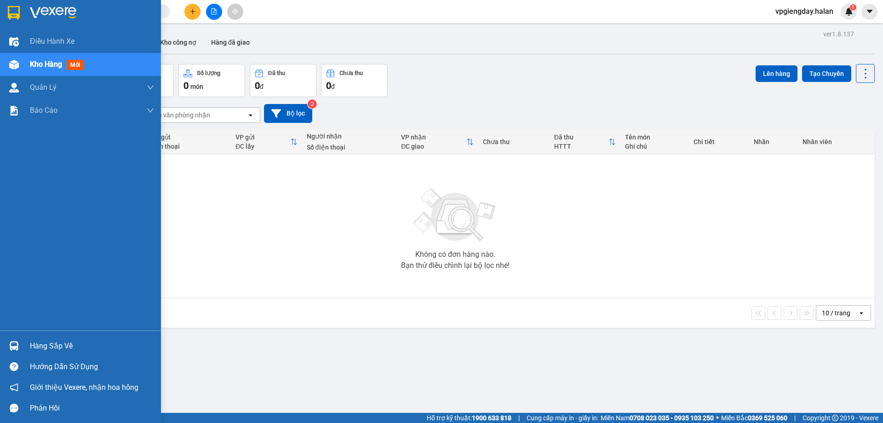
click at [127, 62] on div "Kho hàng mới" at bounding box center [92, 64] width 124 height 23
click at [72, 348] on div "Hàng sắp về" at bounding box center [92, 346] width 124 height 14
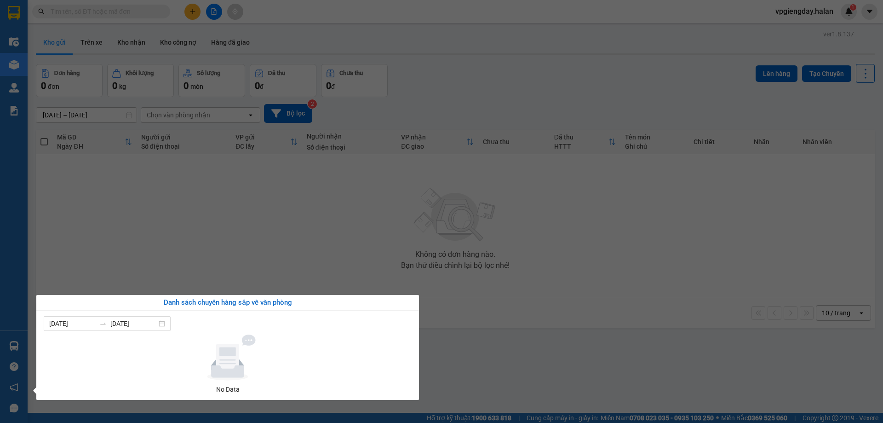
click at [235, 246] on section "Kết quả tìm kiếm ( 0 ) Bộ lọc No Data vpgiengday.halan 1 Điều hành xe Kho hàng …" at bounding box center [441, 211] width 883 height 423
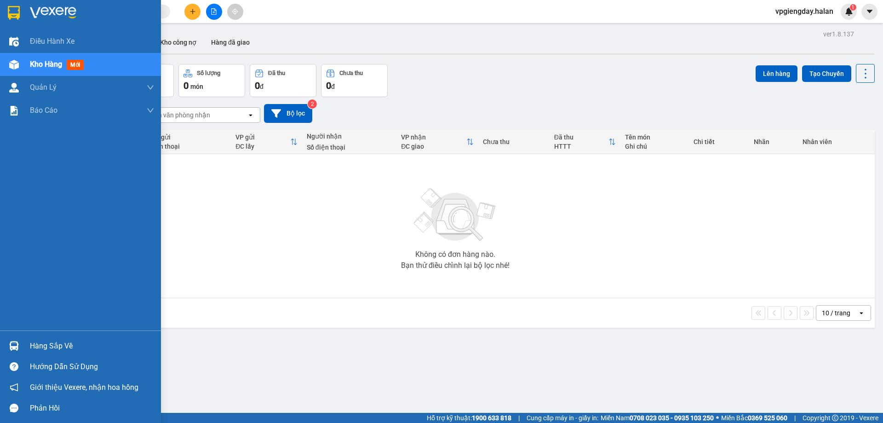
click at [121, 346] on div "Hàng sắp về" at bounding box center [92, 346] width 124 height 14
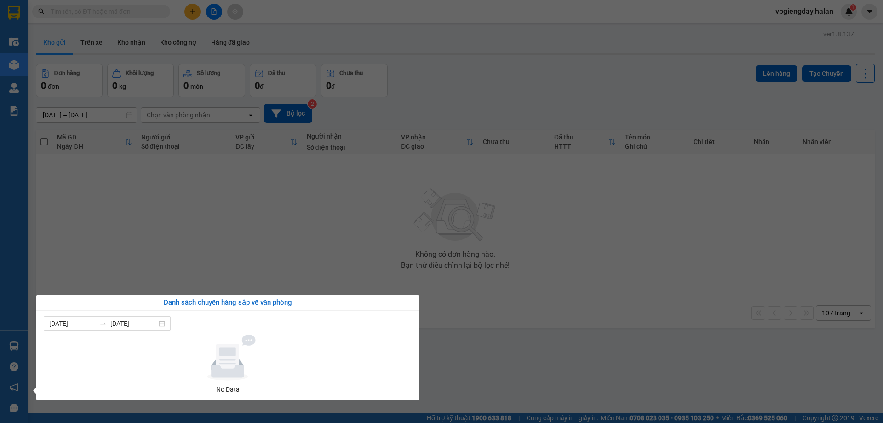
click at [328, 198] on section "Kết quả tìm kiếm ( 0 ) Bộ lọc No Data vpgiengday.halan 1 Điều hành xe Kho hàng …" at bounding box center [441, 211] width 883 height 423
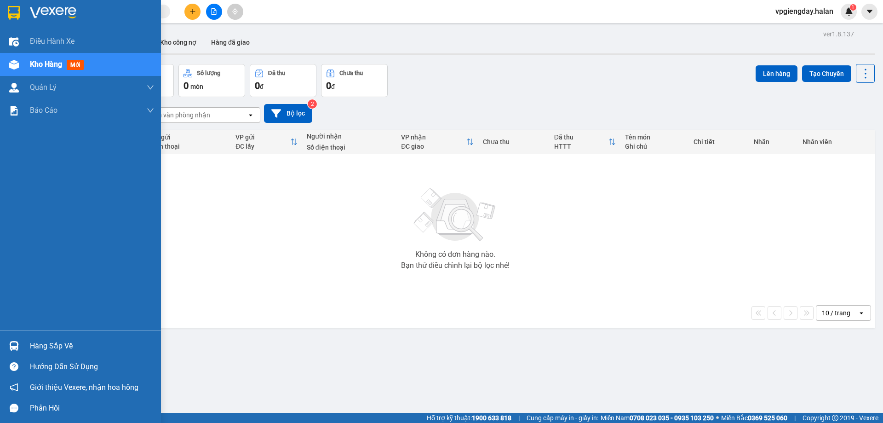
click at [115, 61] on div "Kho hàng mới" at bounding box center [92, 64] width 124 height 23
click at [34, 347] on div "Hàng sắp về" at bounding box center [92, 346] width 124 height 14
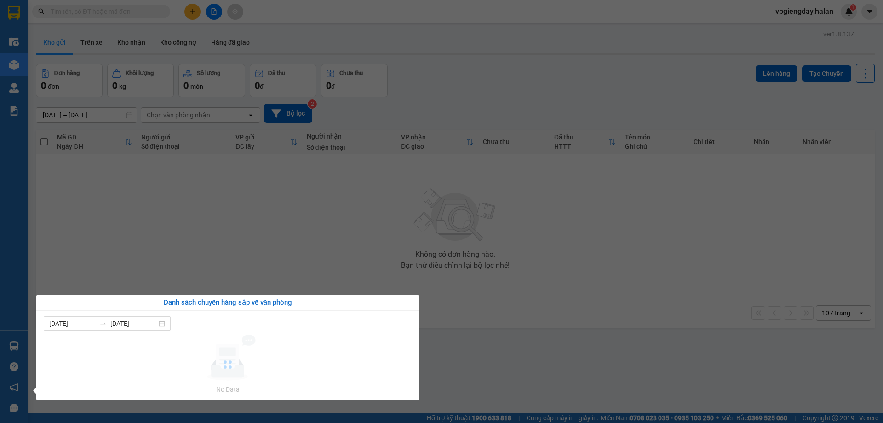
click at [179, 241] on section "Kết quả tìm kiếm ( 0 ) Bộ lọc No Data vpgiengday.halan 1 Điều hành xe Kho hàng …" at bounding box center [441, 211] width 883 height 423
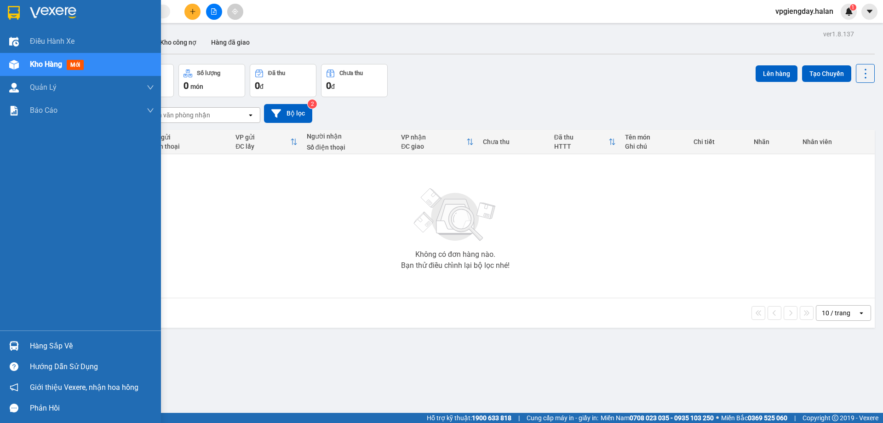
click at [69, 335] on div "Hàng sắp về Hướng dẫn sử dụng Giới thiệu Vexere, nhận hoa hồng Phản hồi" at bounding box center [80, 374] width 161 height 88
click at [76, 336] on div "Hàng sắp về" at bounding box center [80, 345] width 161 height 21
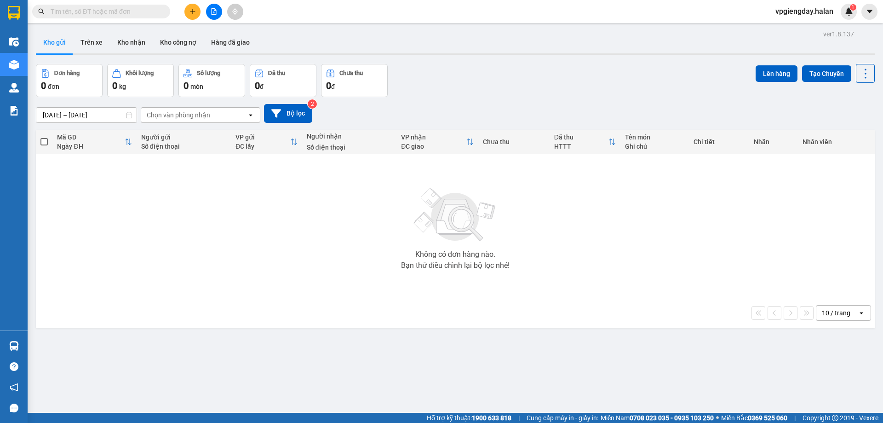
click at [276, 203] on section "Kết quả tìm kiếm ( 0 ) Bộ lọc No Data vpgiengday.halan 1 Điều hành xe Kho hàng …" at bounding box center [441, 211] width 883 height 423
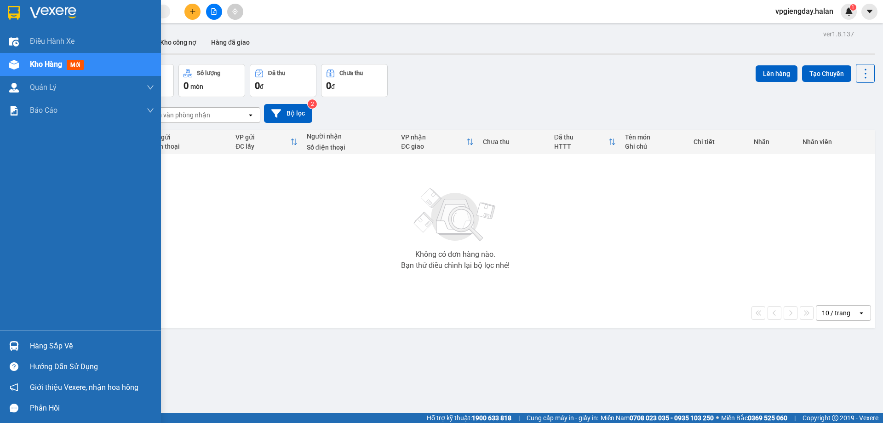
click at [42, 344] on div "Hàng sắp về" at bounding box center [92, 346] width 124 height 14
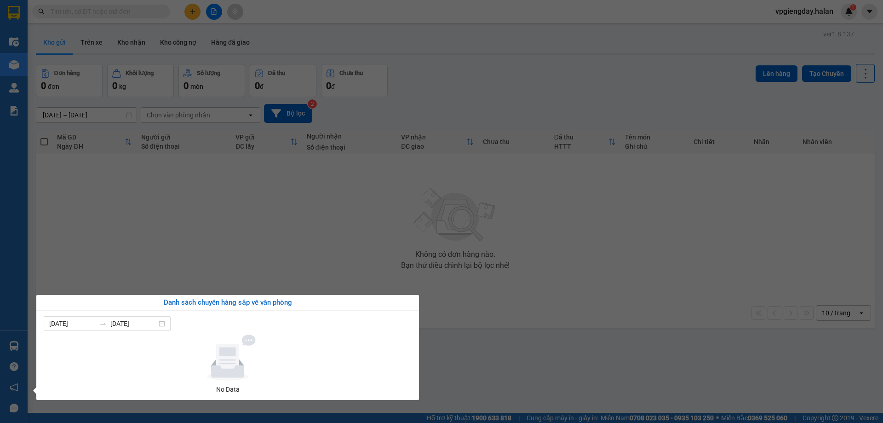
click at [289, 246] on section "Kết quả tìm kiếm ( 0 ) Bộ lọc No Data vpgiengday.halan 1 Điều hành xe Kho hàng …" at bounding box center [441, 211] width 883 height 423
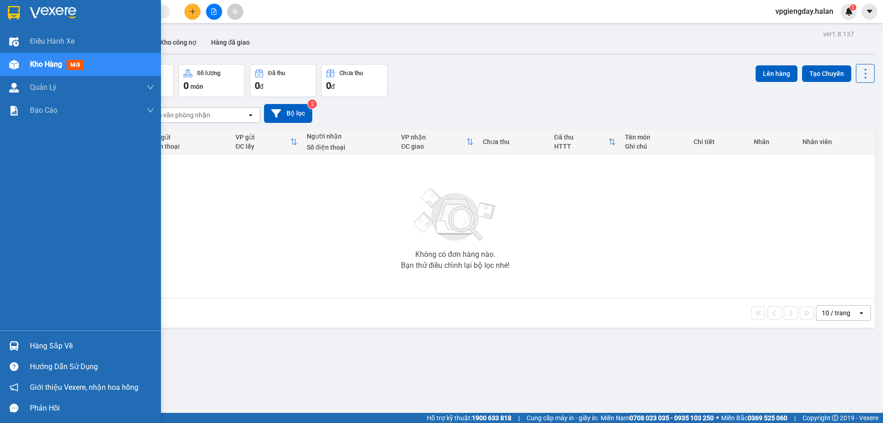
click at [107, 60] on div "Kho hàng mới" at bounding box center [92, 64] width 124 height 23
click at [72, 347] on div "Hàng sắp về" at bounding box center [92, 346] width 124 height 14
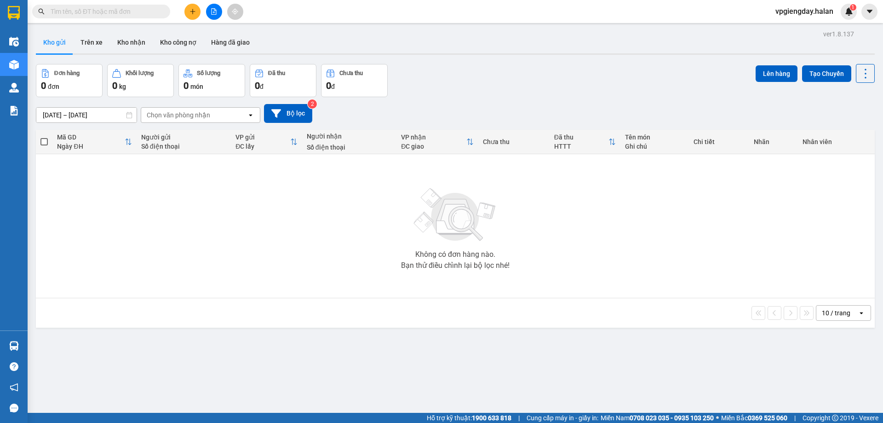
click at [227, 253] on section "Kết quả tìm kiếm ( 0 ) Bộ lọc No Data vpgiengday.halan 1 Điều hành xe Kho hàng …" at bounding box center [441, 211] width 883 height 423
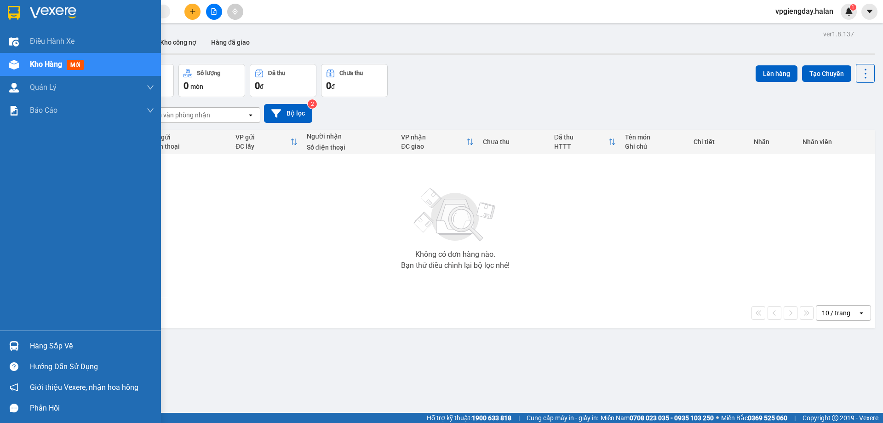
click at [119, 65] on div "Kho hàng mới" at bounding box center [92, 64] width 124 height 23
click at [55, 344] on div "Hàng sắp về" at bounding box center [92, 346] width 124 height 14
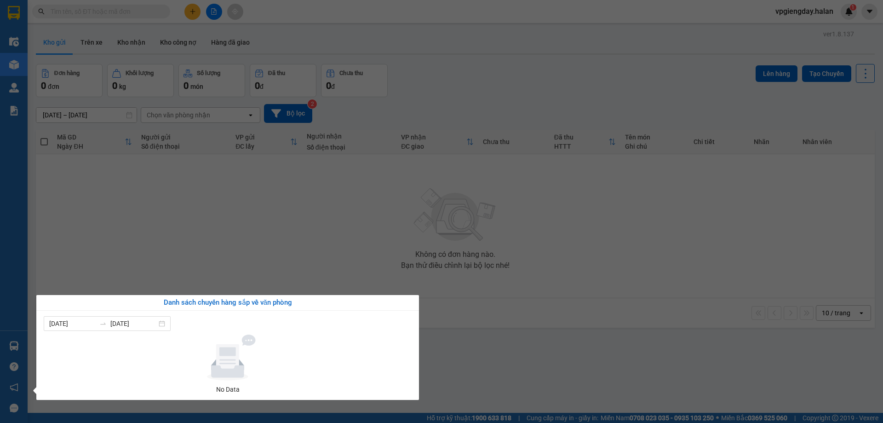
click at [326, 226] on section "Kết quả tìm kiếm ( 0 ) Bộ lọc No Data vpgiengday.halan 1 Điều hành xe Kho hàng …" at bounding box center [441, 211] width 883 height 423
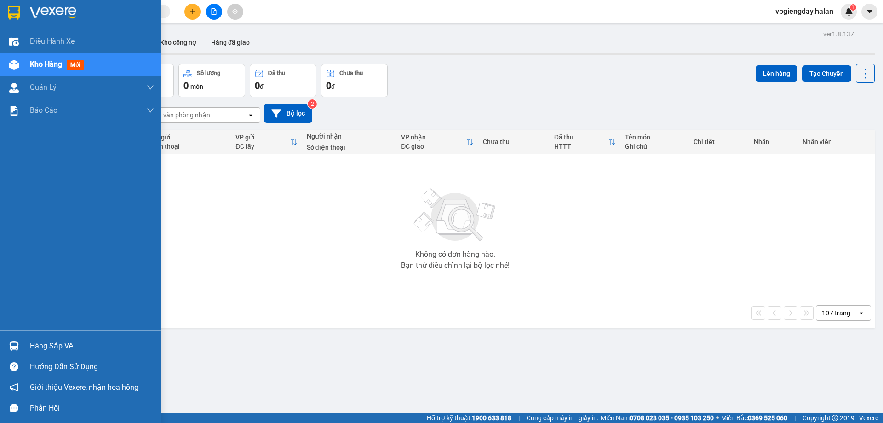
click at [60, 342] on div "Hàng sắp về" at bounding box center [92, 346] width 124 height 14
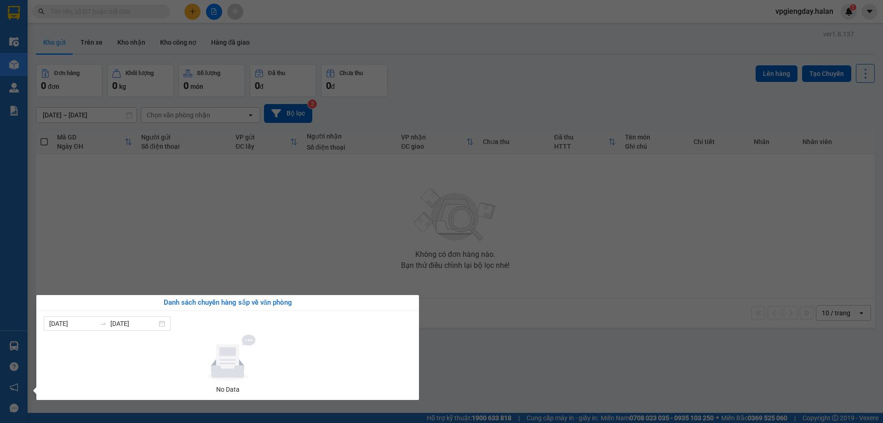
click at [172, 248] on section "Kết quả tìm kiếm ( 0 ) Bộ lọc No Data vpgiengday.halan 1 Điều hành xe Kho hàng …" at bounding box center [441, 211] width 883 height 423
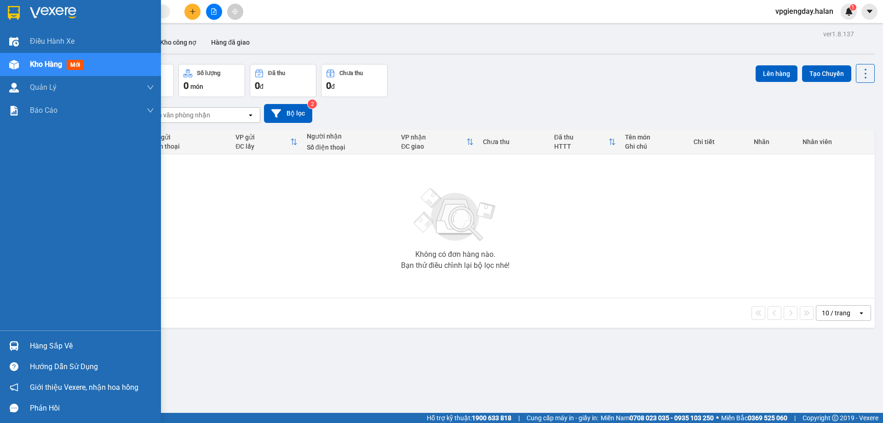
click at [47, 345] on div "Hàng sắp về" at bounding box center [92, 346] width 124 height 14
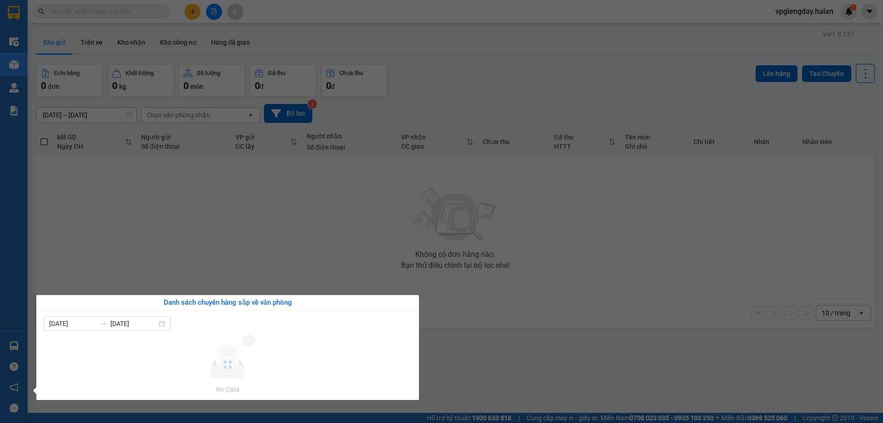
click at [229, 237] on section "Kết quả tìm kiếm ( 0 ) Bộ lọc No Data vpgiengday.halan 1 Điều hành xe Kho hàng …" at bounding box center [441, 211] width 883 height 423
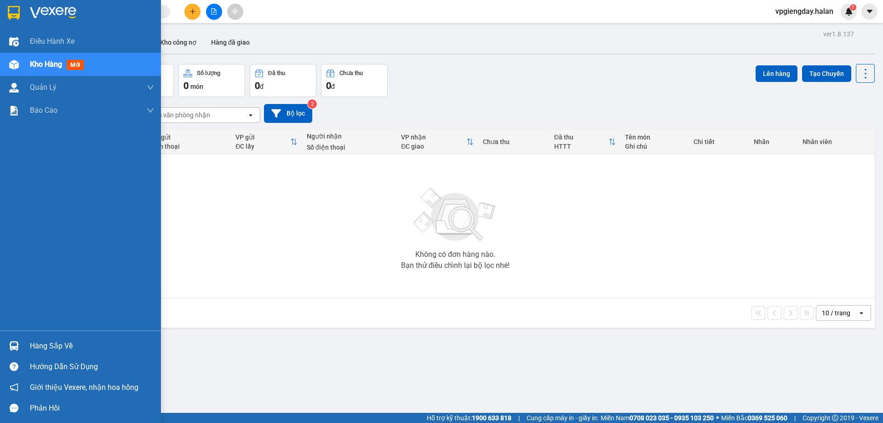
click at [79, 346] on div "Hàng sắp về" at bounding box center [92, 346] width 124 height 14
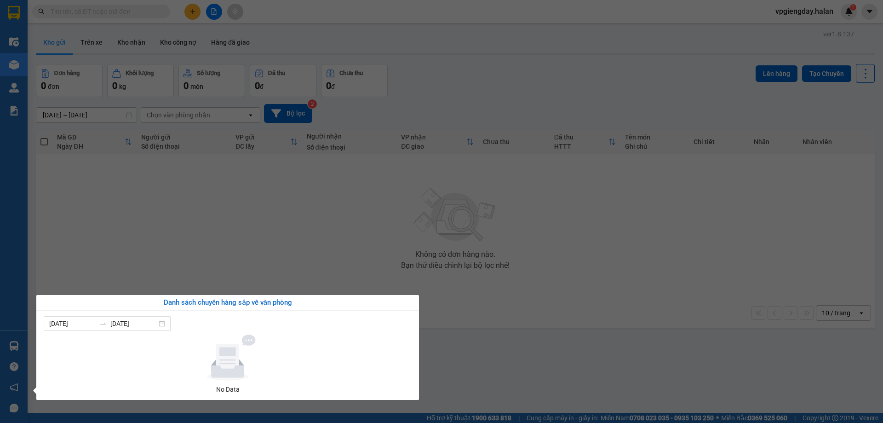
click at [196, 235] on section "Kết quả tìm kiếm ( 0 ) Bộ lọc No Data vpgiengday.halan 1 Điều hành xe Kho hàng …" at bounding box center [441, 211] width 883 height 423
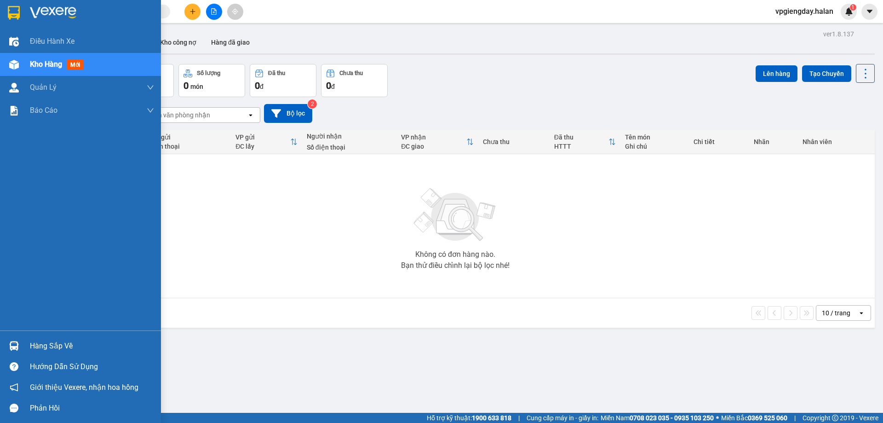
click at [32, 345] on div "Hàng sắp về" at bounding box center [92, 346] width 124 height 14
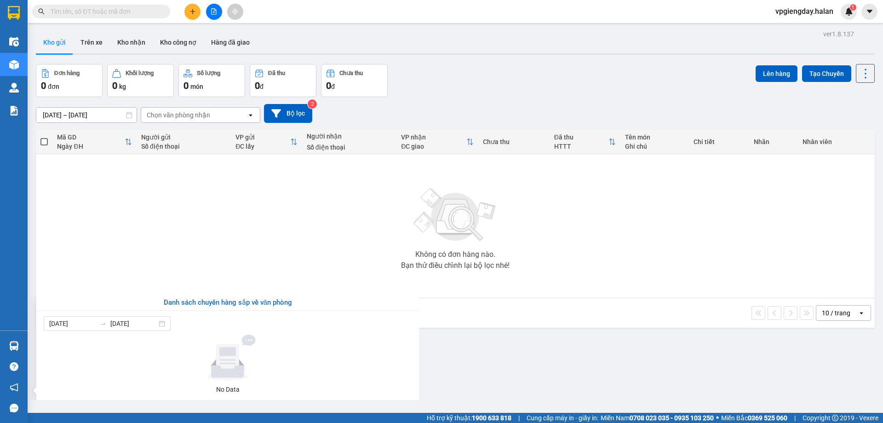
click at [295, 228] on section "Kết quả tìm kiếm ( 0 ) Bộ lọc No Data vpgiengday.halan 1 Điều hành xe Kho hàng …" at bounding box center [441, 211] width 883 height 423
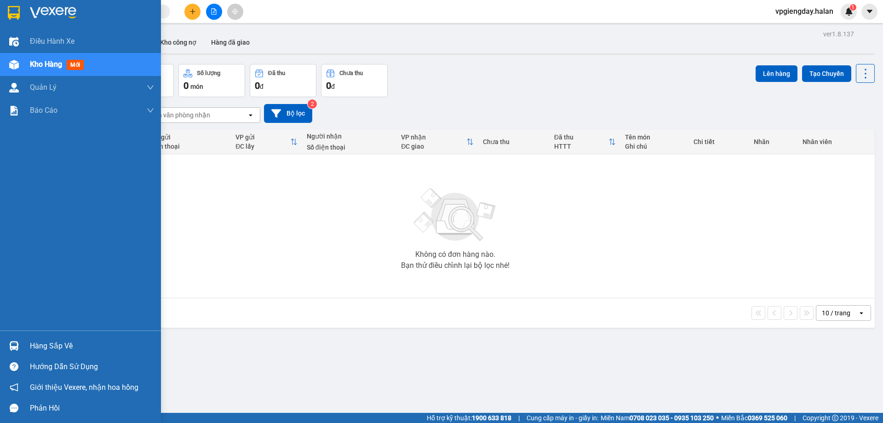
click at [96, 63] on div "Kho hàng mới" at bounding box center [92, 64] width 124 height 23
click at [90, 63] on div "Kho hàng mới" at bounding box center [92, 64] width 124 height 23
click at [31, 346] on div "Hàng sắp về" at bounding box center [92, 346] width 124 height 14
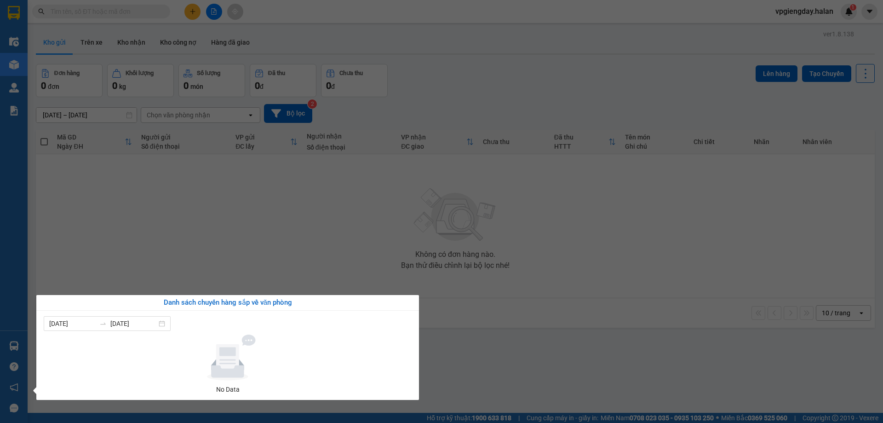
click at [181, 219] on section "Kết quả tìm kiếm ( 0 ) Bộ lọc No Data vpgiengday.halan 1 Điều hành xe Kho hàng …" at bounding box center [441, 211] width 883 height 423
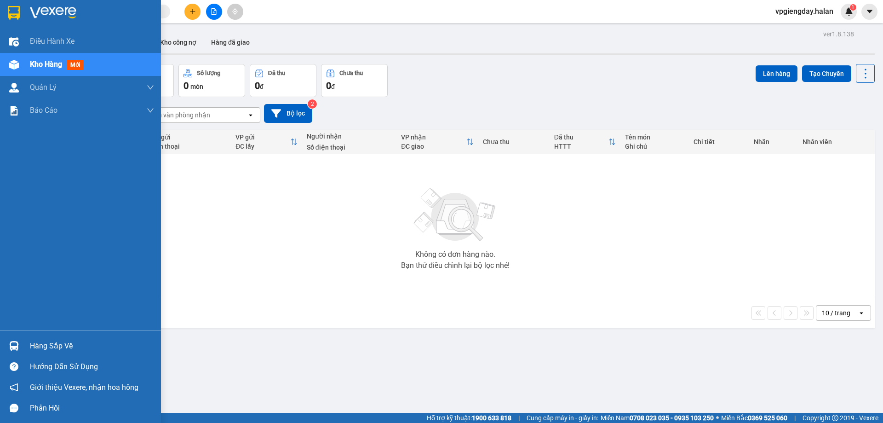
click at [40, 347] on div "Hàng sắp về" at bounding box center [92, 346] width 124 height 14
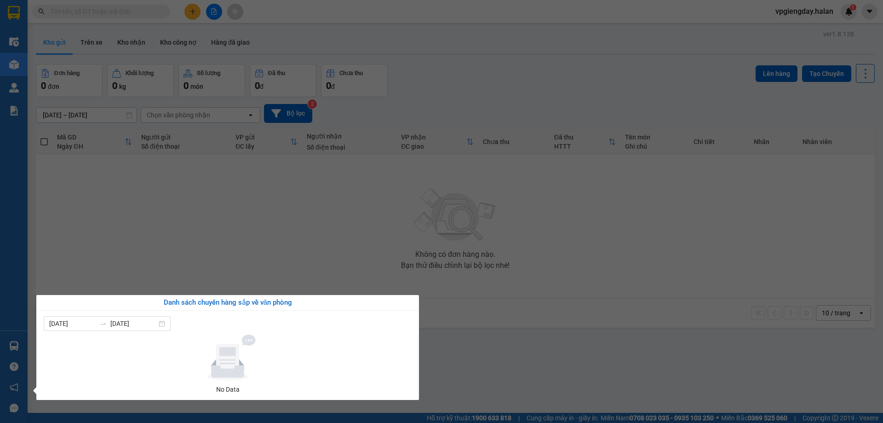
click at [224, 197] on section "Kết quả tìm kiếm ( 0 ) Bộ lọc No Data vpgiengday.halan 1 Điều hành xe Kho hàng …" at bounding box center [441, 211] width 883 height 423
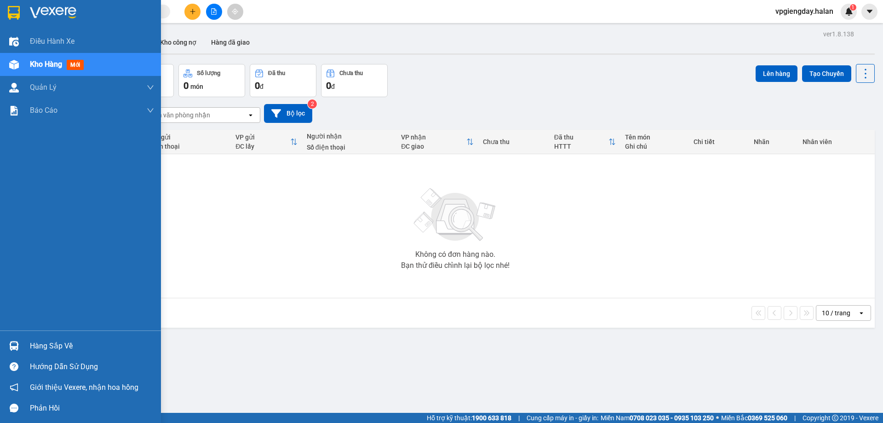
click at [40, 342] on div "Hàng sắp về" at bounding box center [92, 346] width 124 height 14
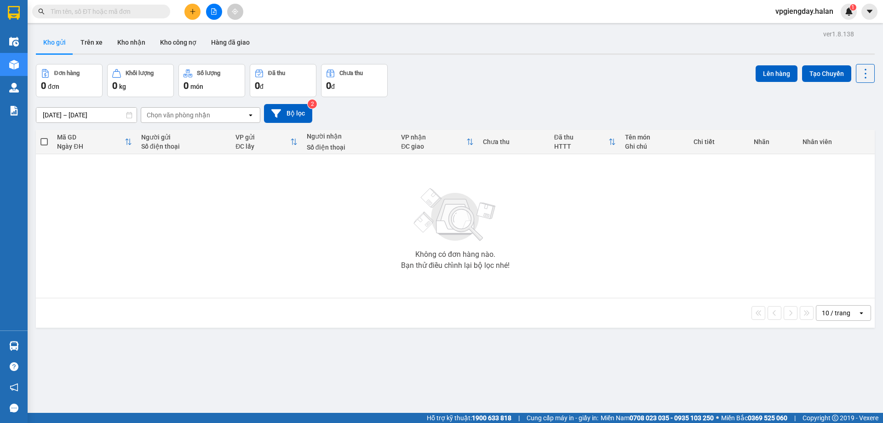
click at [240, 210] on section "Kết quả tìm kiếm ( 0 ) Bộ lọc No Data vpgiengday.halan 1 Điều hành xe Kho hàng …" at bounding box center [441, 211] width 883 height 423
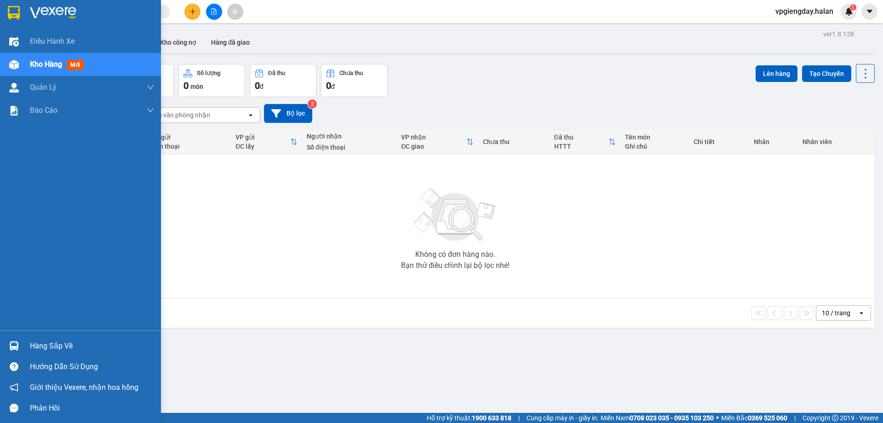
click at [60, 343] on div "Hàng sắp về" at bounding box center [92, 346] width 124 height 14
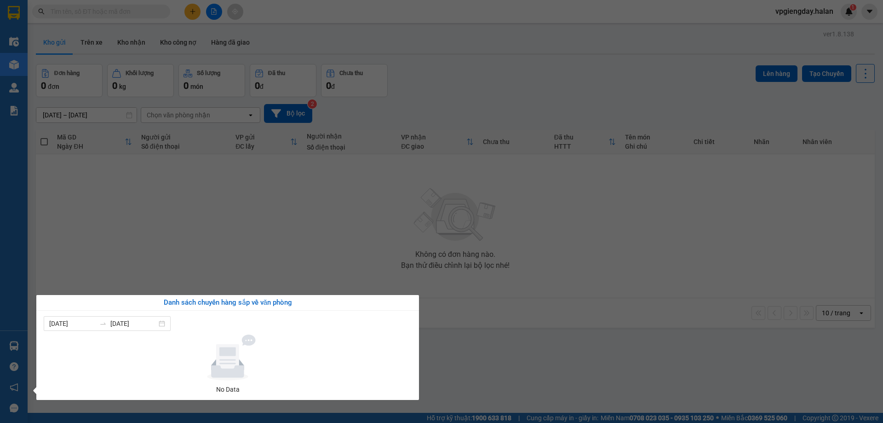
click at [200, 248] on section "Kết quả tìm kiếm ( 0 ) Bộ lọc No Data vpgiengday.halan 1 Điều hành xe Kho hàng …" at bounding box center [441, 211] width 883 height 423
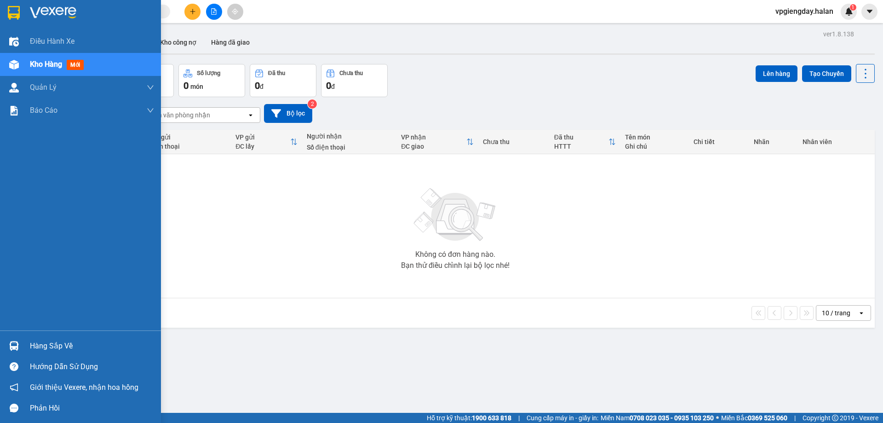
click at [87, 343] on div "Hàng sắp về" at bounding box center [92, 346] width 124 height 14
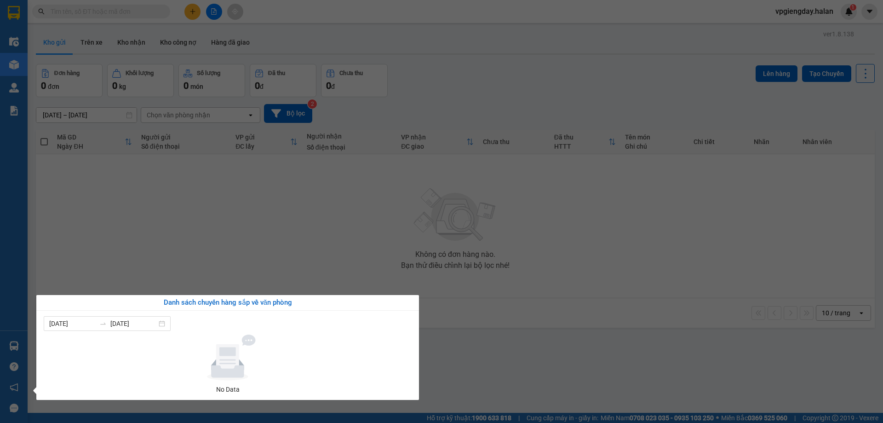
click at [220, 211] on section "Kết quả tìm kiếm ( 0 ) Bộ lọc No Data vpgiengday.halan 1 Điều hành xe Kho hàng …" at bounding box center [441, 211] width 883 height 423
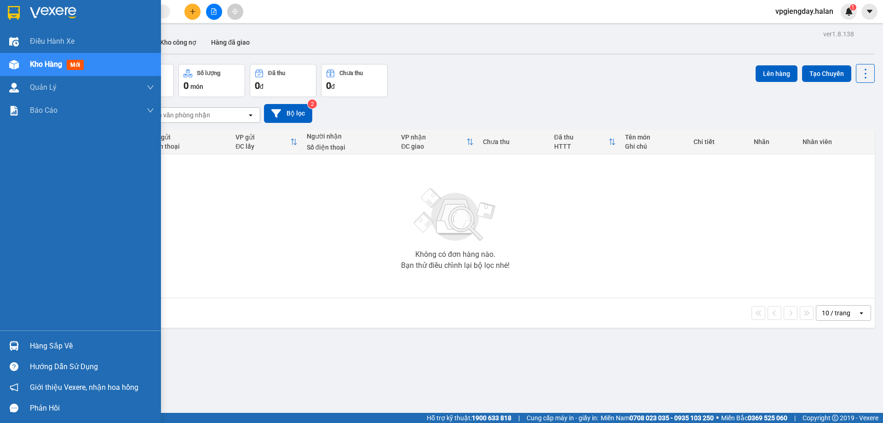
click at [26, 350] on div "Hàng sắp về" at bounding box center [80, 345] width 161 height 21
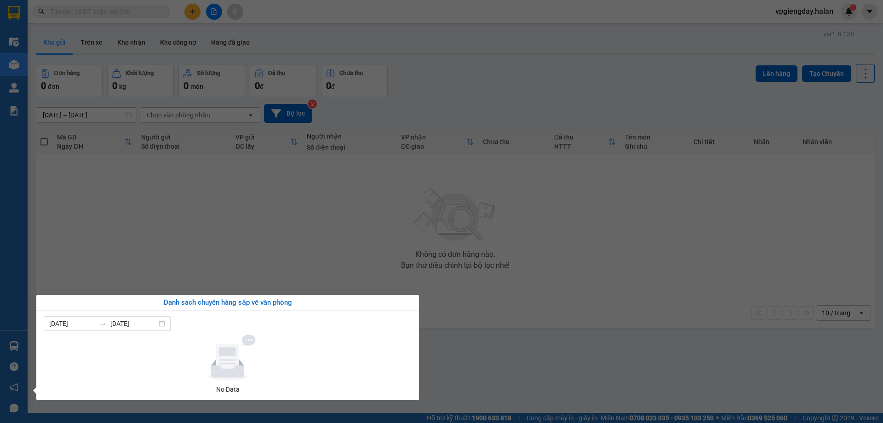
click at [181, 279] on section "Kết quả tìm kiếm ( 0 ) Bộ lọc No Data vpgiengday.halan 1 Điều hành xe Kho hàng …" at bounding box center [441, 211] width 883 height 423
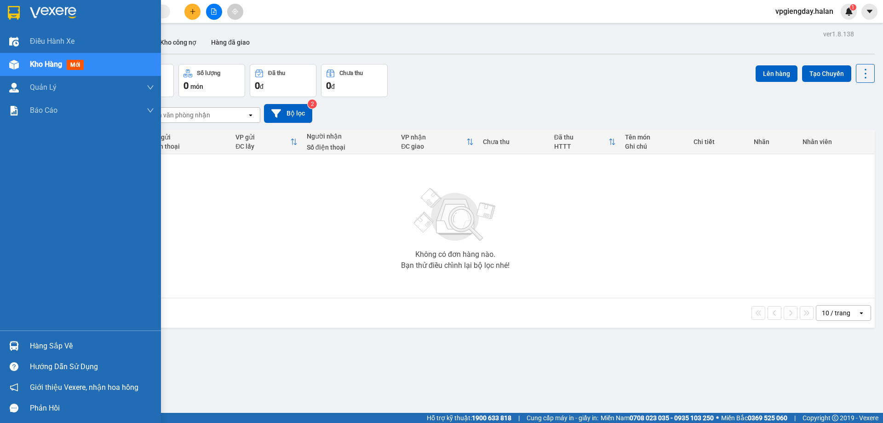
click at [105, 342] on div "Hàng sắp về" at bounding box center [92, 346] width 124 height 14
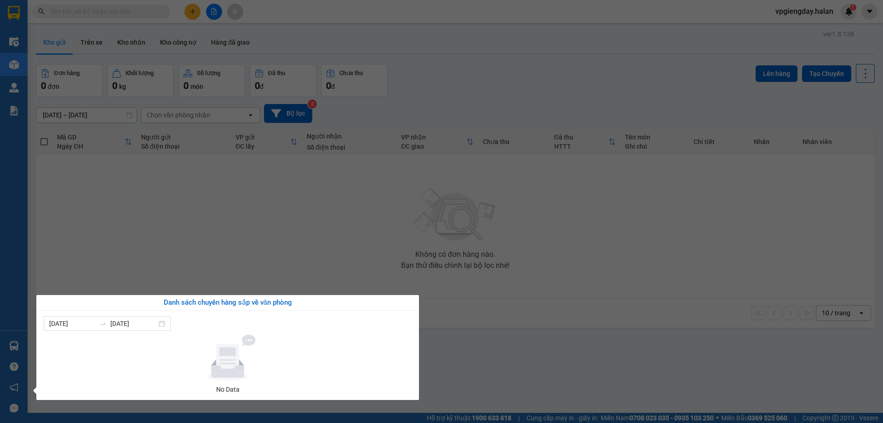
click at [297, 190] on section "Kết quả tìm kiếm ( 0 ) Bộ lọc No Data vpgiengday.halan 1 Điều hành xe Kho hàng …" at bounding box center [441, 211] width 883 height 423
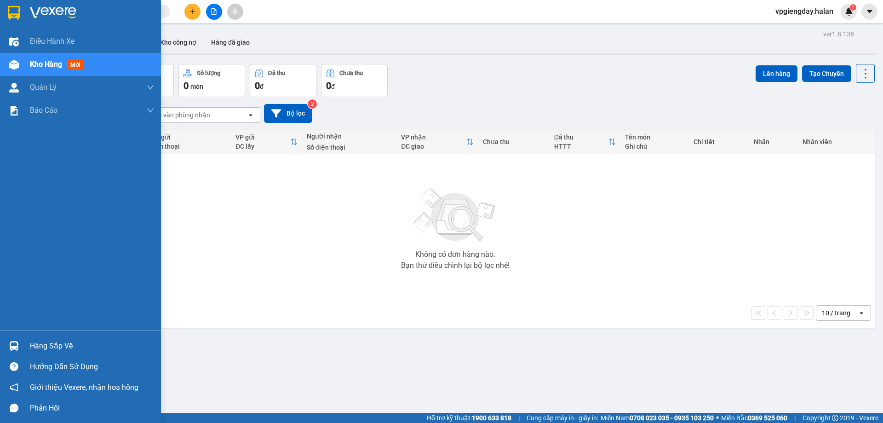
click at [41, 342] on div "Hàng sắp về" at bounding box center [92, 346] width 124 height 14
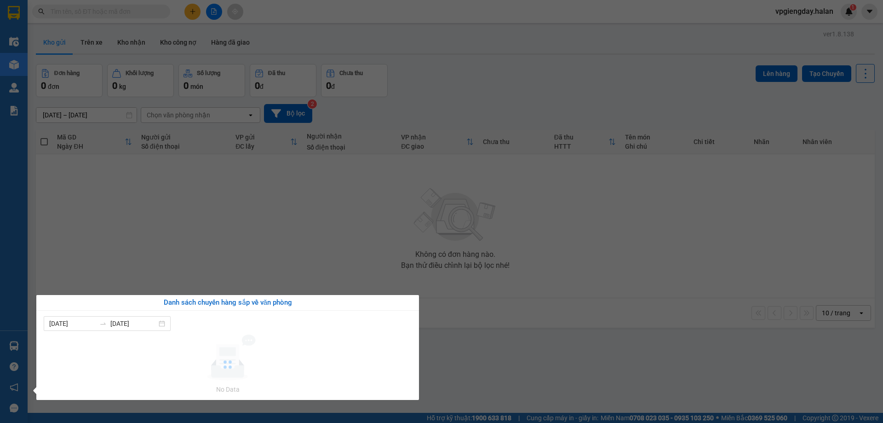
click at [193, 269] on section "Kết quả tìm kiếm ( 0 ) Bộ lọc No Data vpgiengday.halan 1 Điều hành xe Kho hàng …" at bounding box center [441, 211] width 883 height 423
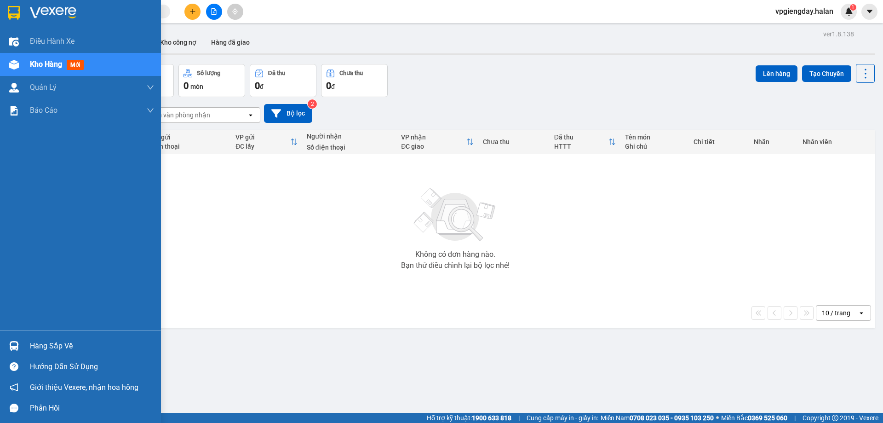
click at [34, 346] on div "Hàng sắp về" at bounding box center [92, 346] width 124 height 14
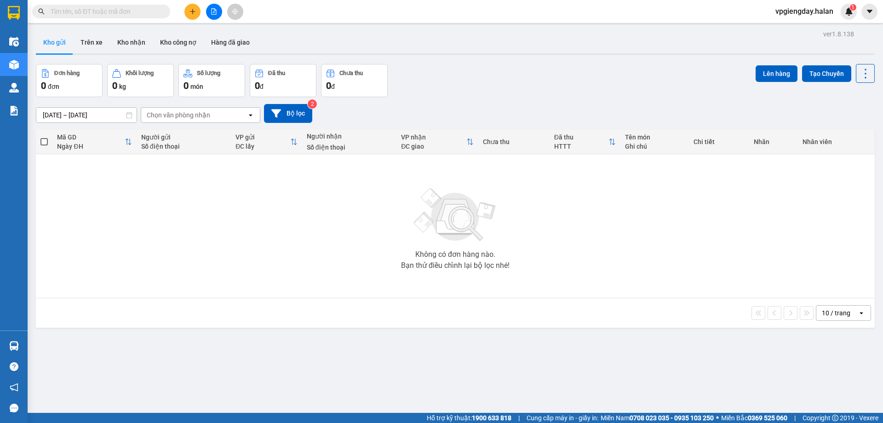
click at [211, 258] on section "Kết quả tìm kiếm ( 0 ) Bộ lọc No Data vpgiengday.halan 1 Điều hành xe Kho hàng …" at bounding box center [441, 211] width 883 height 423
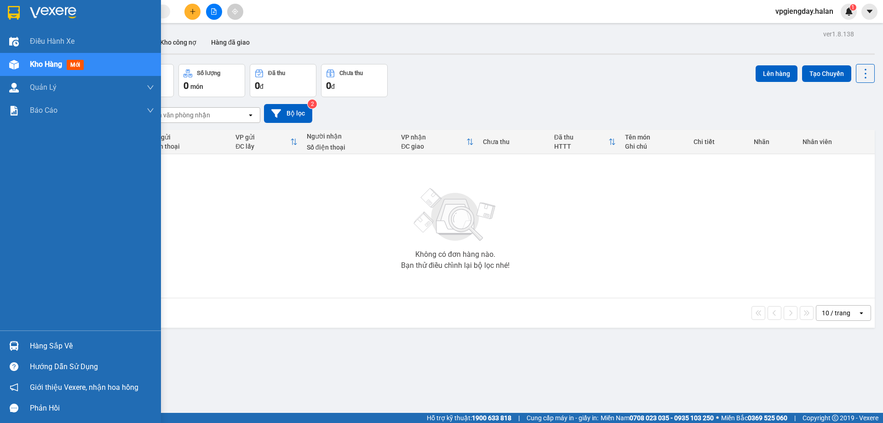
click at [48, 346] on div "Hàng sắp về" at bounding box center [92, 346] width 124 height 14
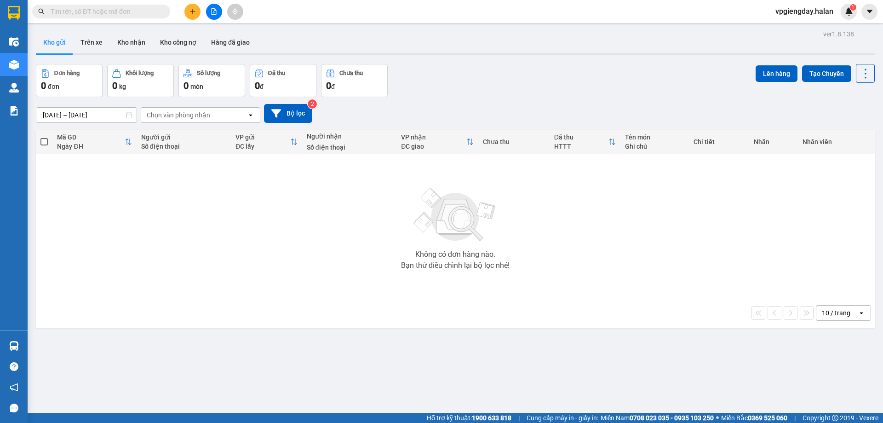
click at [251, 244] on section "Kết quả tìm kiếm ( 0 ) Bộ lọc No Data vpgiengday.halan 1 Điều hành xe Kho hàng …" at bounding box center [441, 211] width 883 height 423
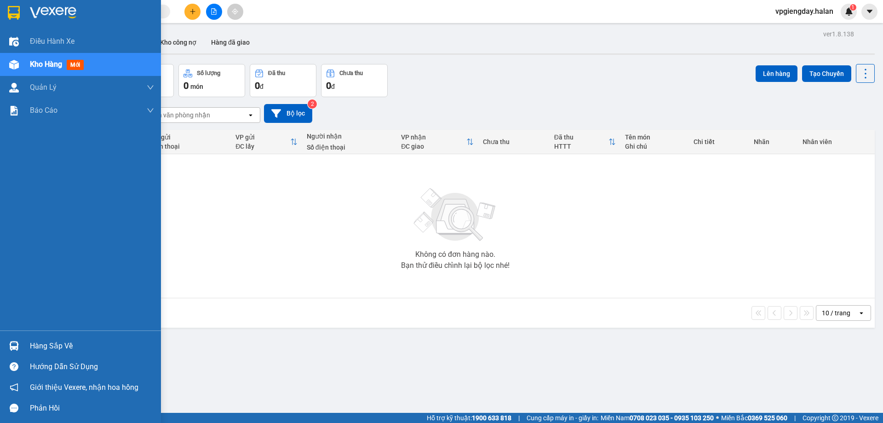
click at [54, 348] on div "Hàng sắp về" at bounding box center [92, 346] width 124 height 14
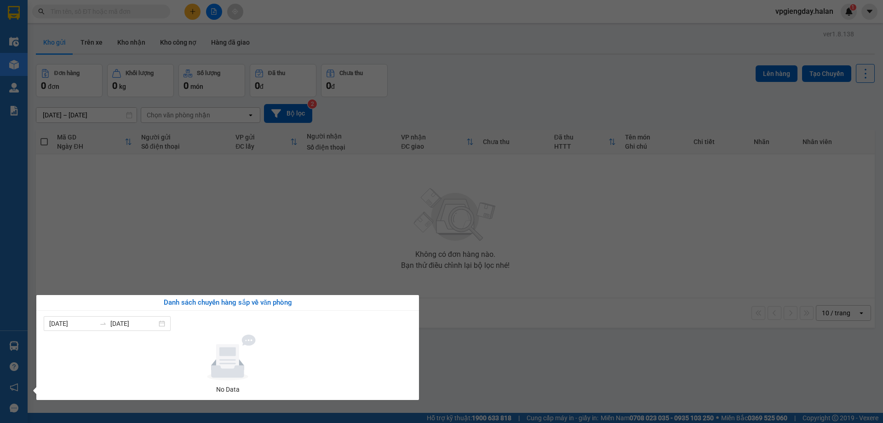
click at [255, 229] on section "Kết quả tìm kiếm ( 0 ) Bộ lọc No Data vpgiengday.halan 1 Điều hành xe Kho hàng …" at bounding box center [441, 211] width 883 height 423
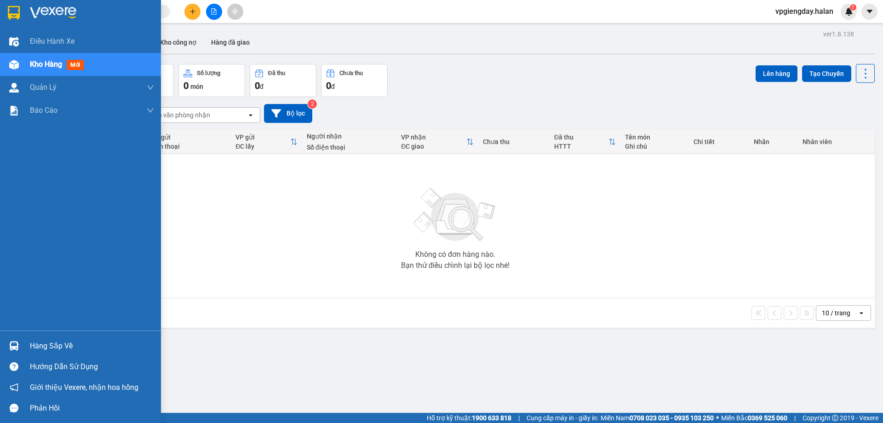
click at [107, 350] on div "Hàng sắp về" at bounding box center [92, 346] width 124 height 14
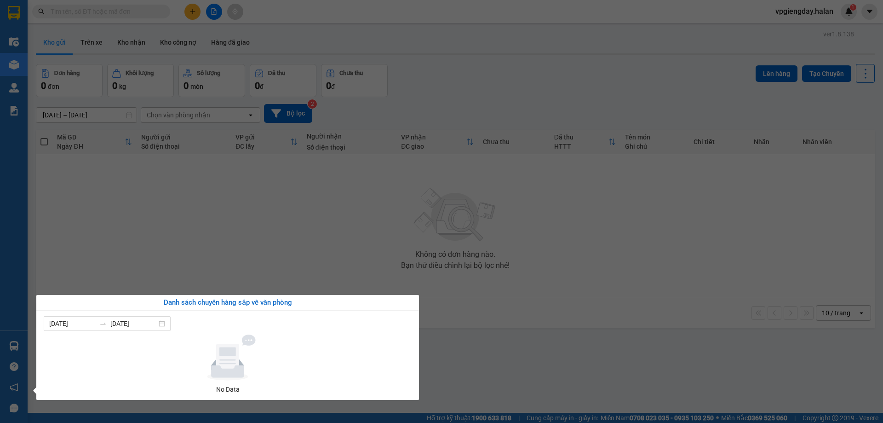
click at [248, 217] on section "Kết quả tìm kiếm ( 0 ) Bộ lọc No Data vpgiengday.halan 1 Điều hành xe Kho hàng …" at bounding box center [441, 211] width 883 height 423
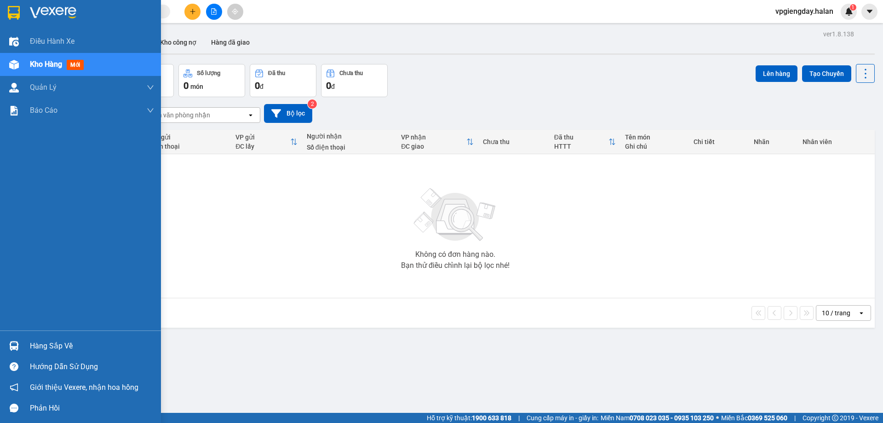
click at [62, 340] on div "Hàng sắp về" at bounding box center [92, 346] width 124 height 14
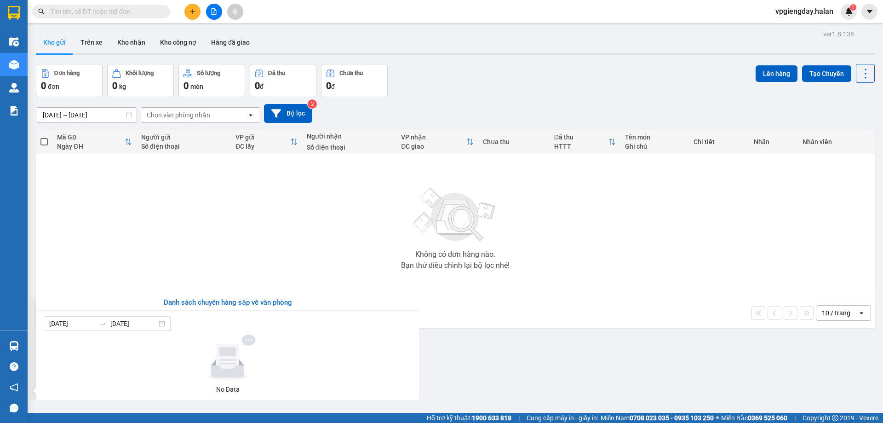
click at [194, 235] on section "Kết quả tìm kiếm ( 0 ) Bộ lọc No Data vpgiengday.halan 1 Điều hành xe Kho hàng …" at bounding box center [441, 211] width 883 height 423
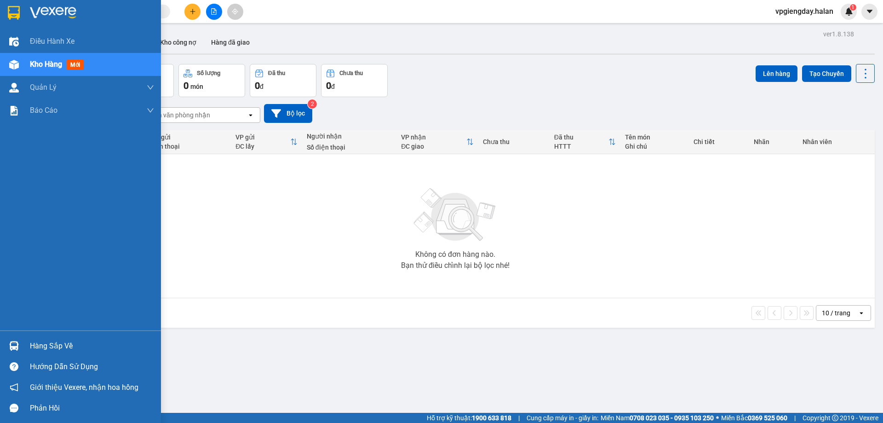
click at [37, 348] on div "Hàng sắp về" at bounding box center [92, 346] width 124 height 14
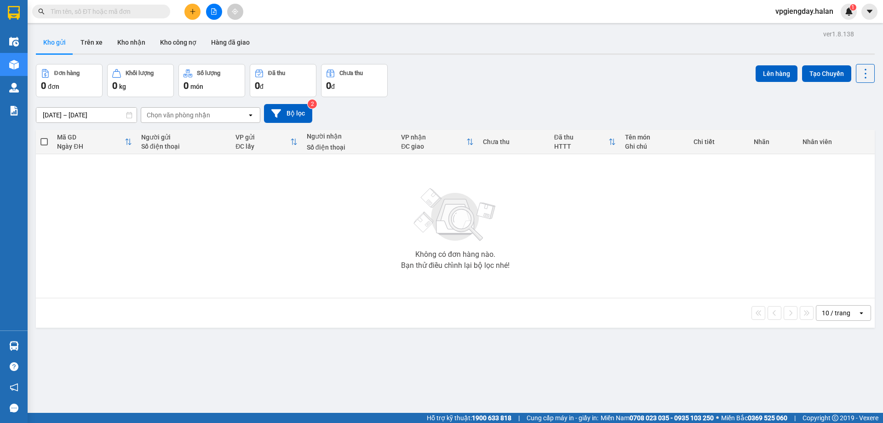
click at [234, 243] on section "Kết quả tìm kiếm ( 0 ) Bộ lọc No Data vpgiengday.halan 1 Điều hành xe Kho hàng …" at bounding box center [441, 211] width 883 height 423
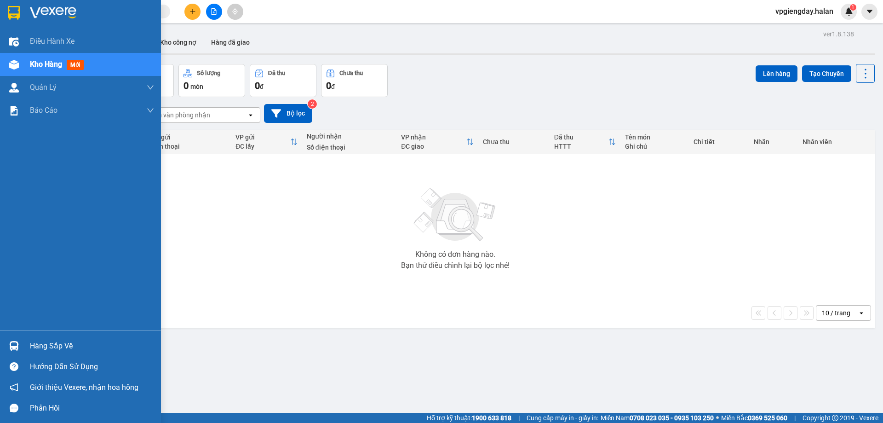
click at [89, 346] on div "Hàng sắp về" at bounding box center [92, 346] width 124 height 14
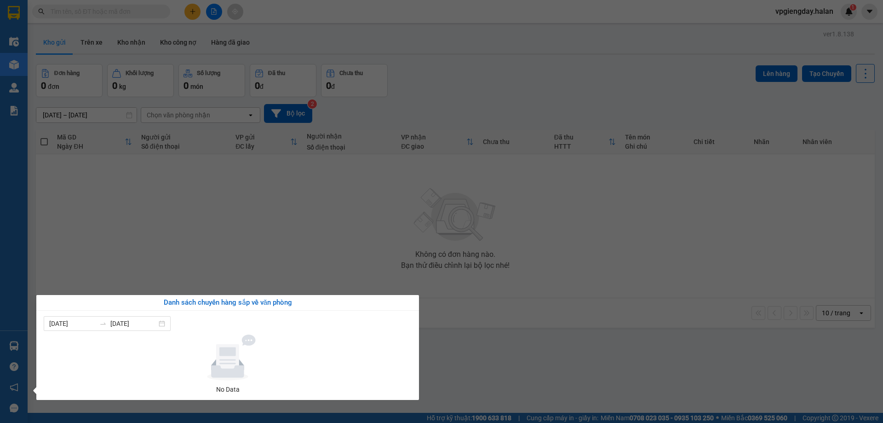
click at [231, 252] on section "Kết quả tìm kiếm ( 0 ) Bộ lọc No Data vpgiengday.halan 1 Điều hành xe Kho hàng …" at bounding box center [441, 211] width 883 height 423
